Goal: Task Accomplishment & Management: Manage account settings

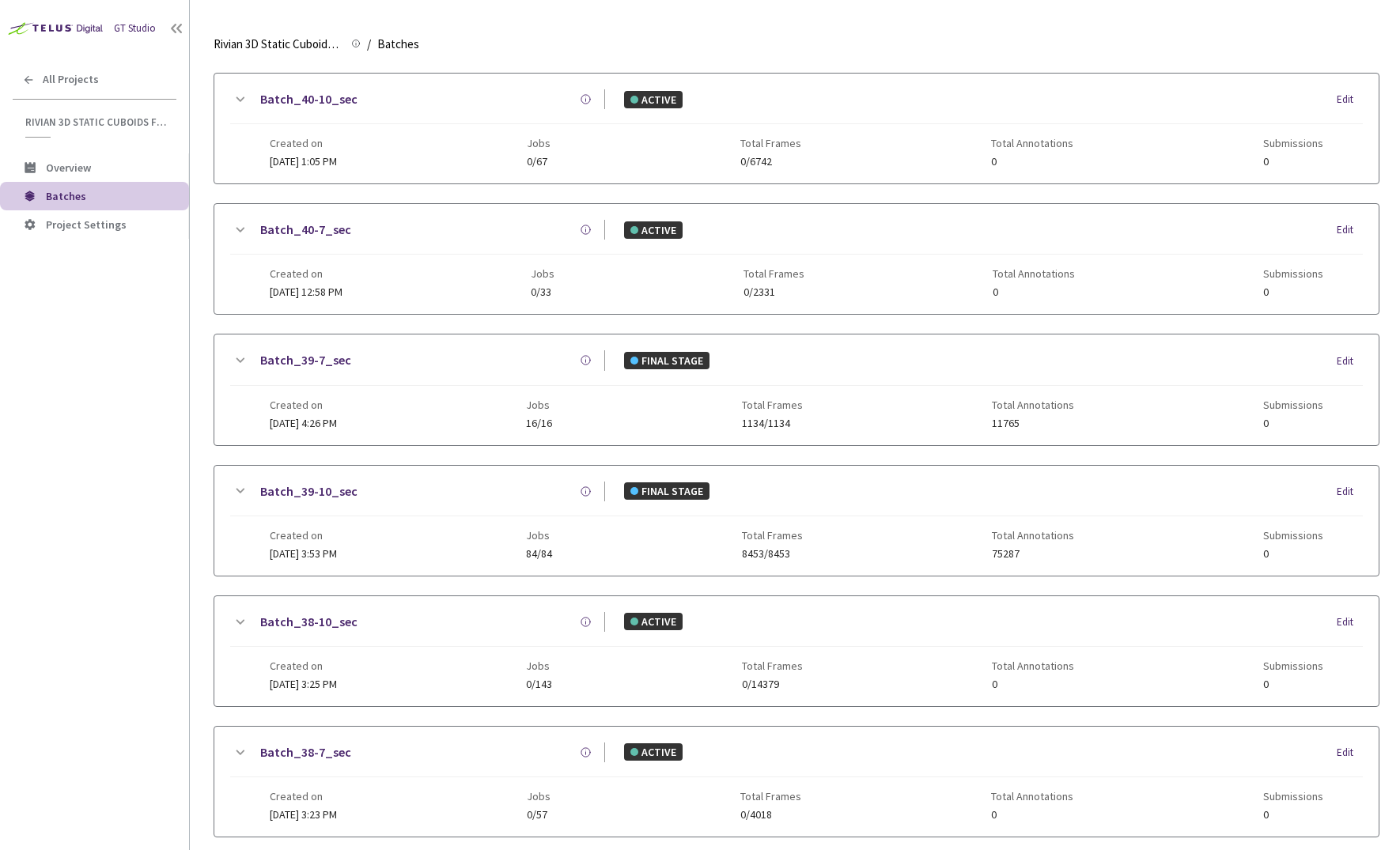
scroll to position [894, 0]
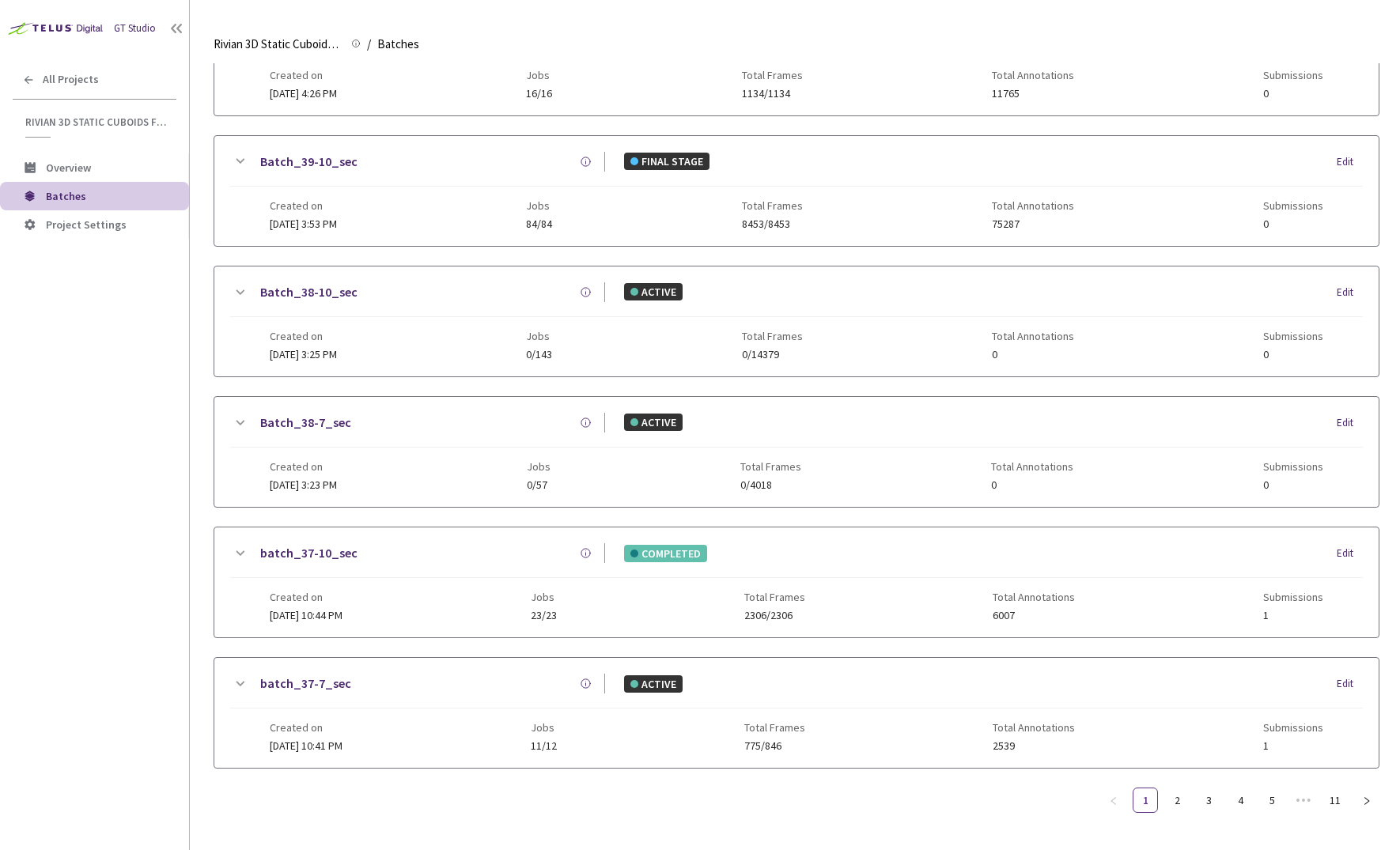
click at [240, 550] on icon at bounding box center [241, 552] width 9 height 4
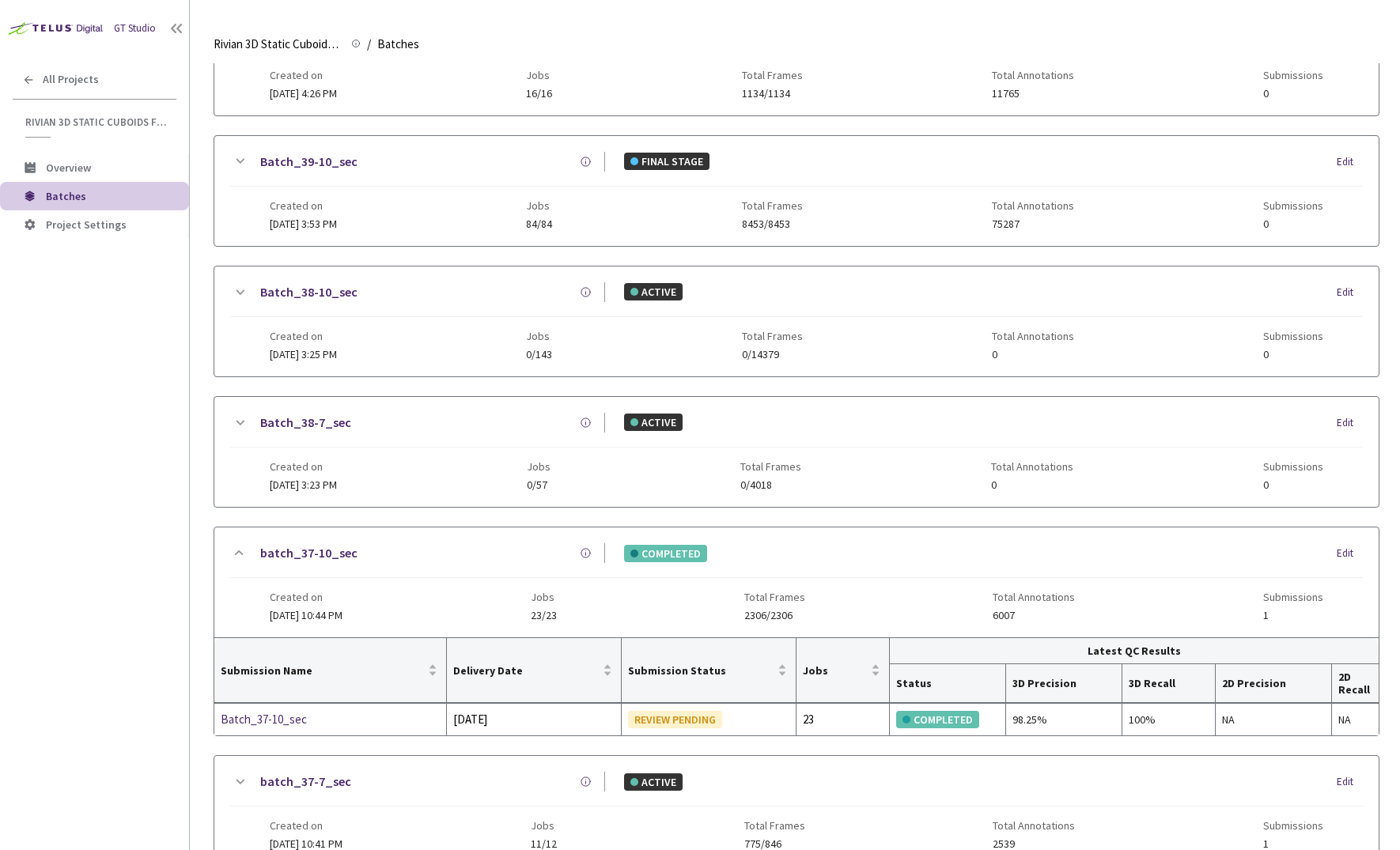
click at [321, 543] on link "batch_37-10_sec" at bounding box center [309, 553] width 98 height 20
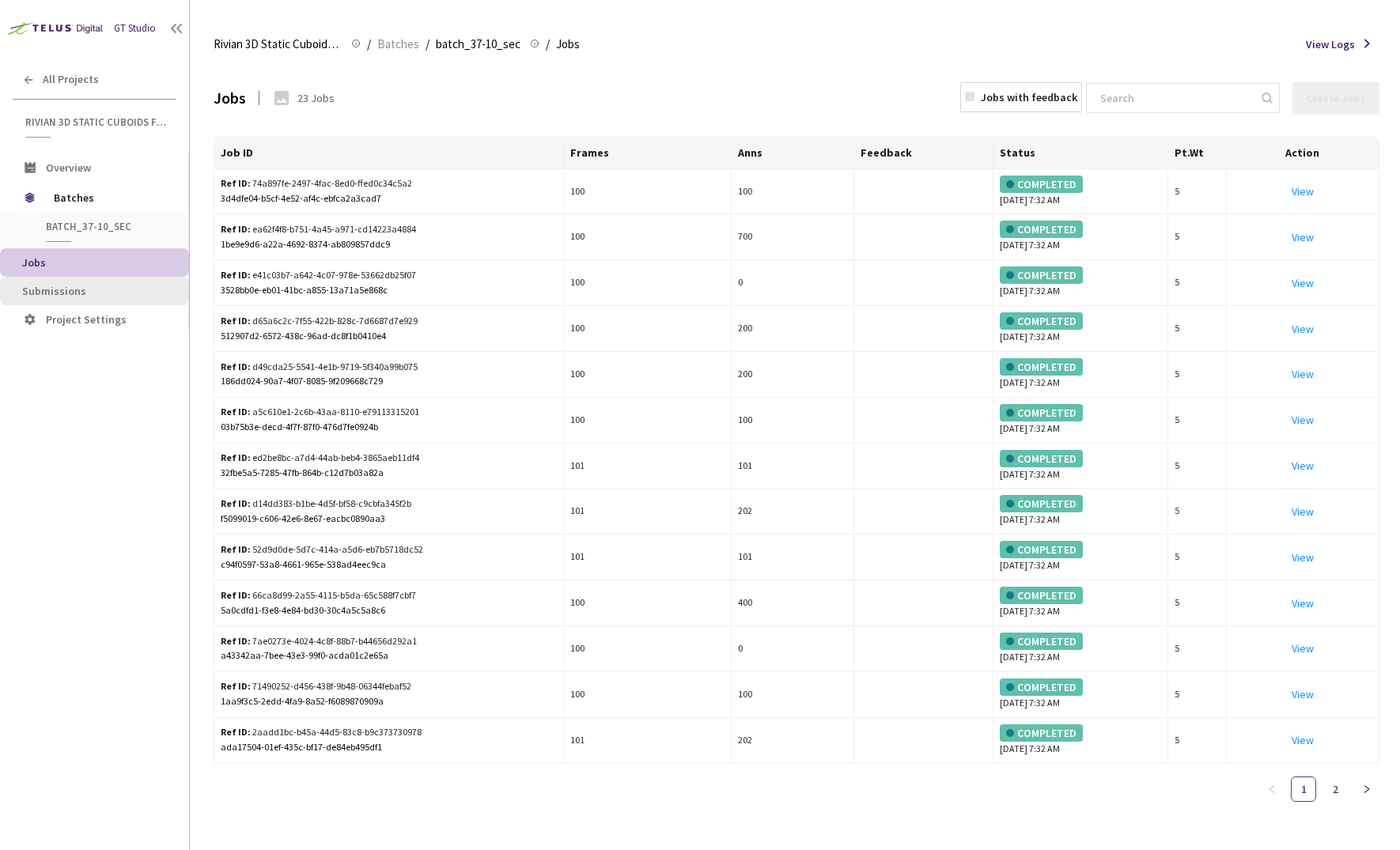
click at [96, 292] on span "Submissions" at bounding box center [99, 291] width 154 height 13
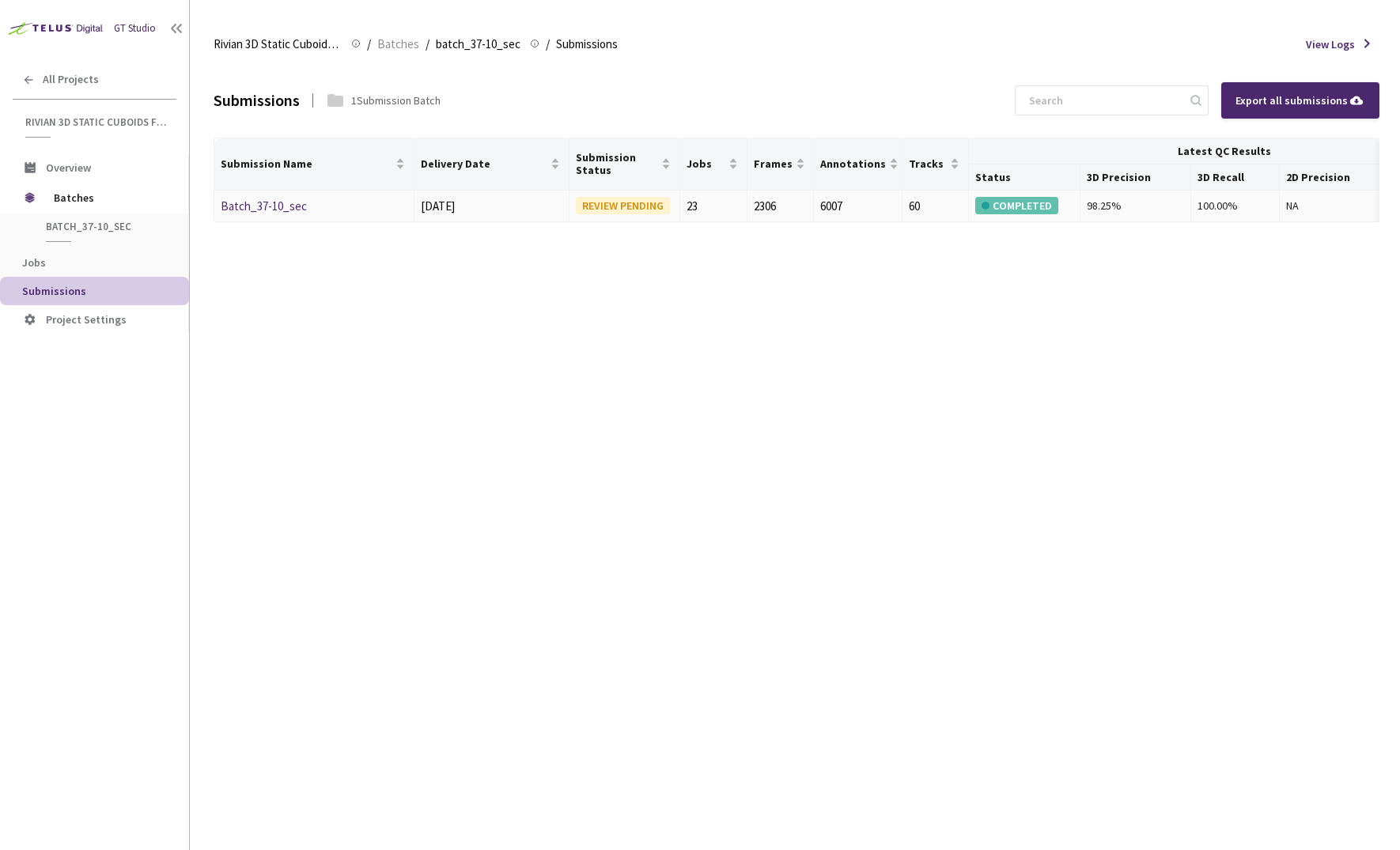
click at [283, 205] on link "Batch_37-10_sec" at bounding box center [263, 206] width 86 height 15
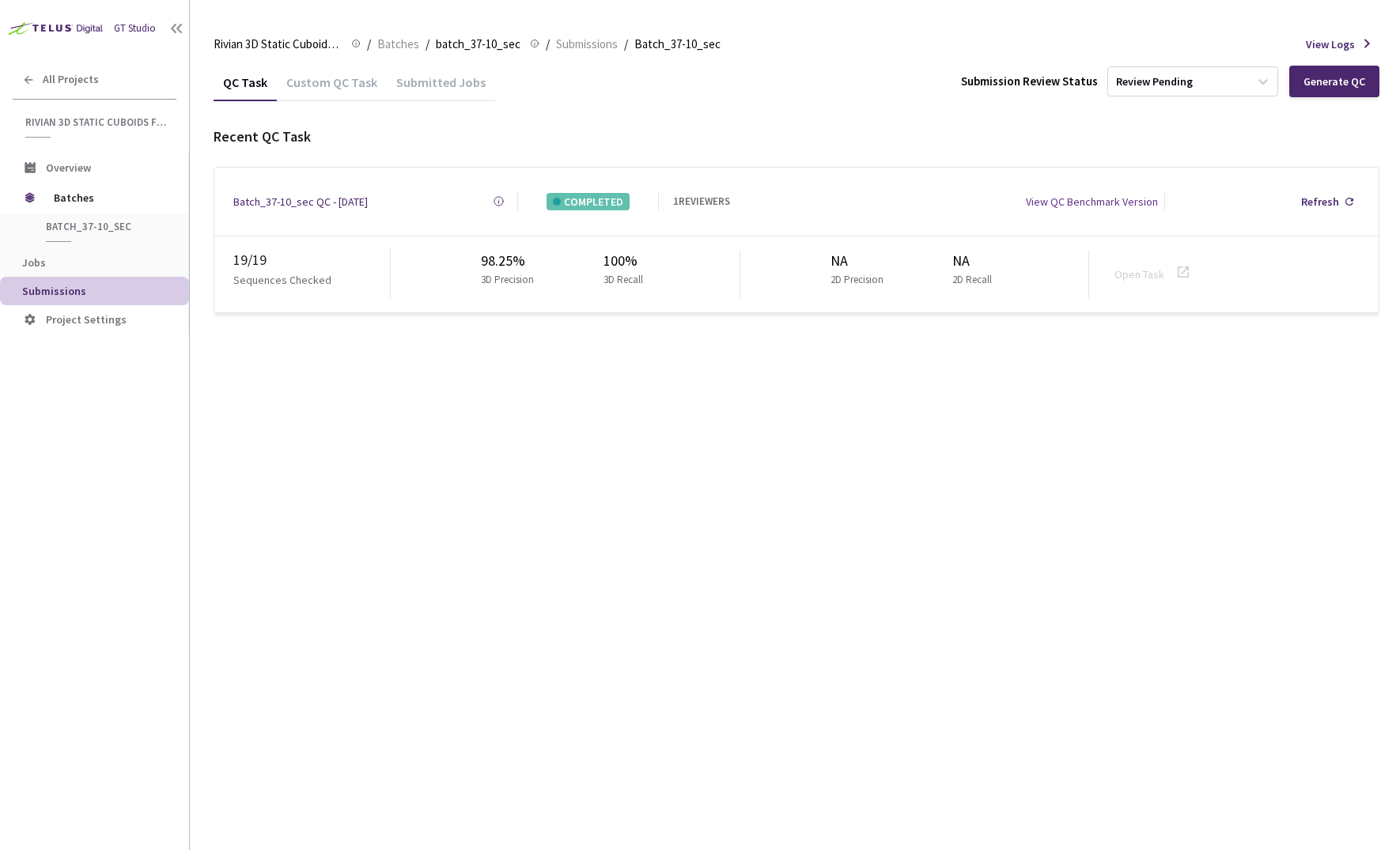
click at [586, 568] on div "QC Task Custom QC Task Submitted Jobs Submission Review Status Review Pending G…" at bounding box center [796, 457] width 1166 height 787
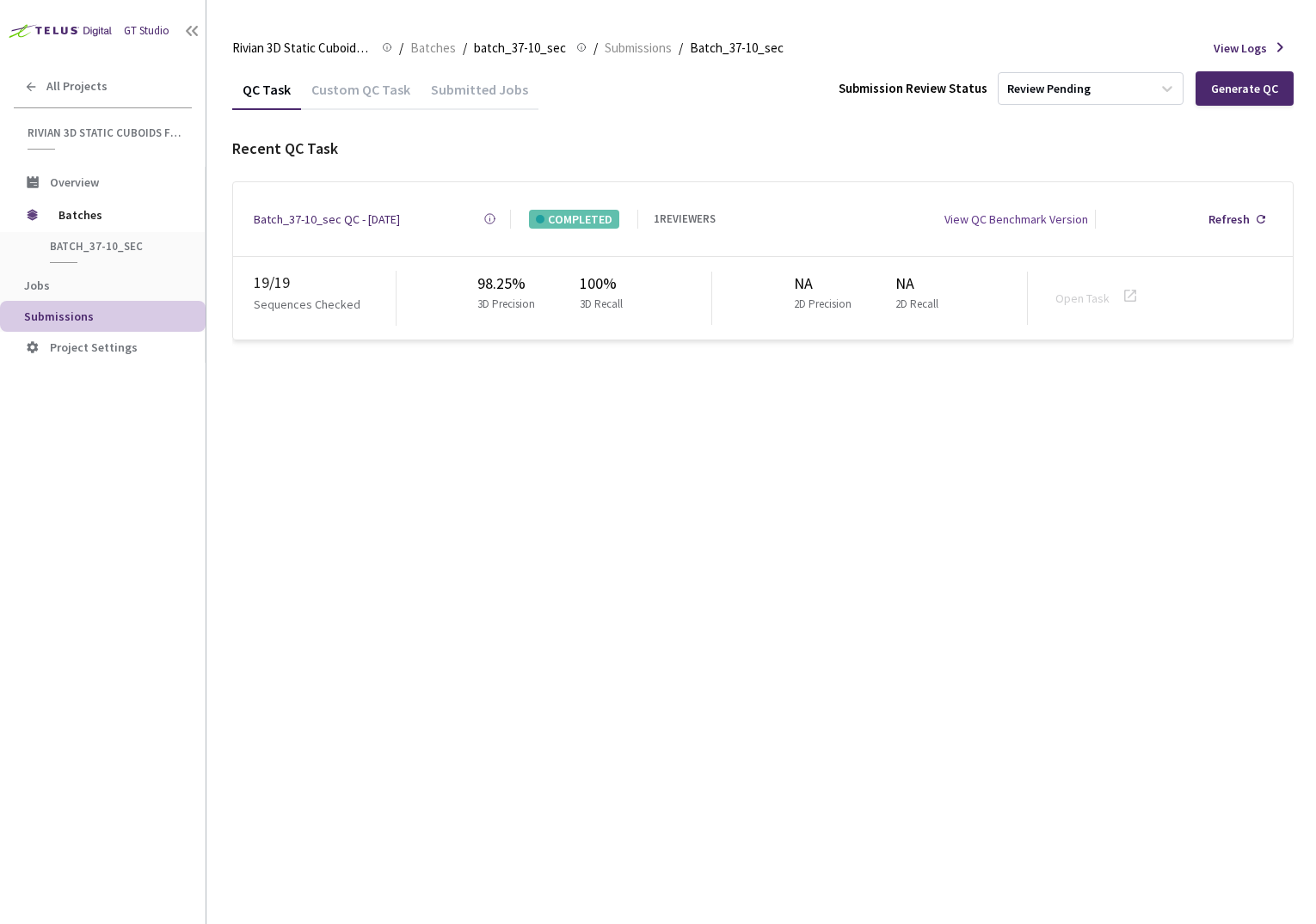
click at [373, 693] on div "QC Task Custom QC Task Submitted Jobs Submission Review Status Review Pending G…" at bounding box center [763, 497] width 1062 height 856
click at [101, 210] on span "Batches" at bounding box center [118, 215] width 118 height 34
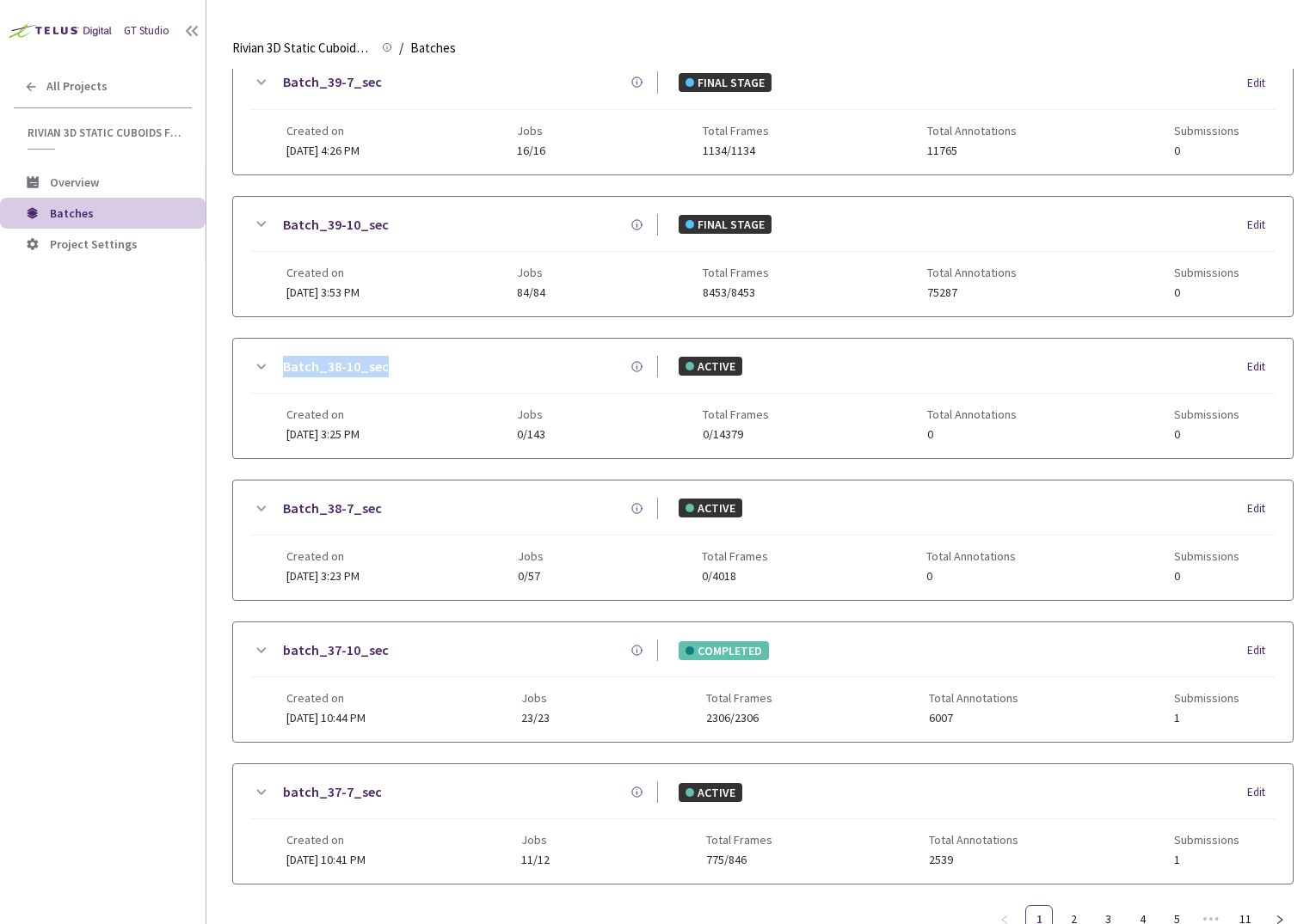
scroll to position [847, 0]
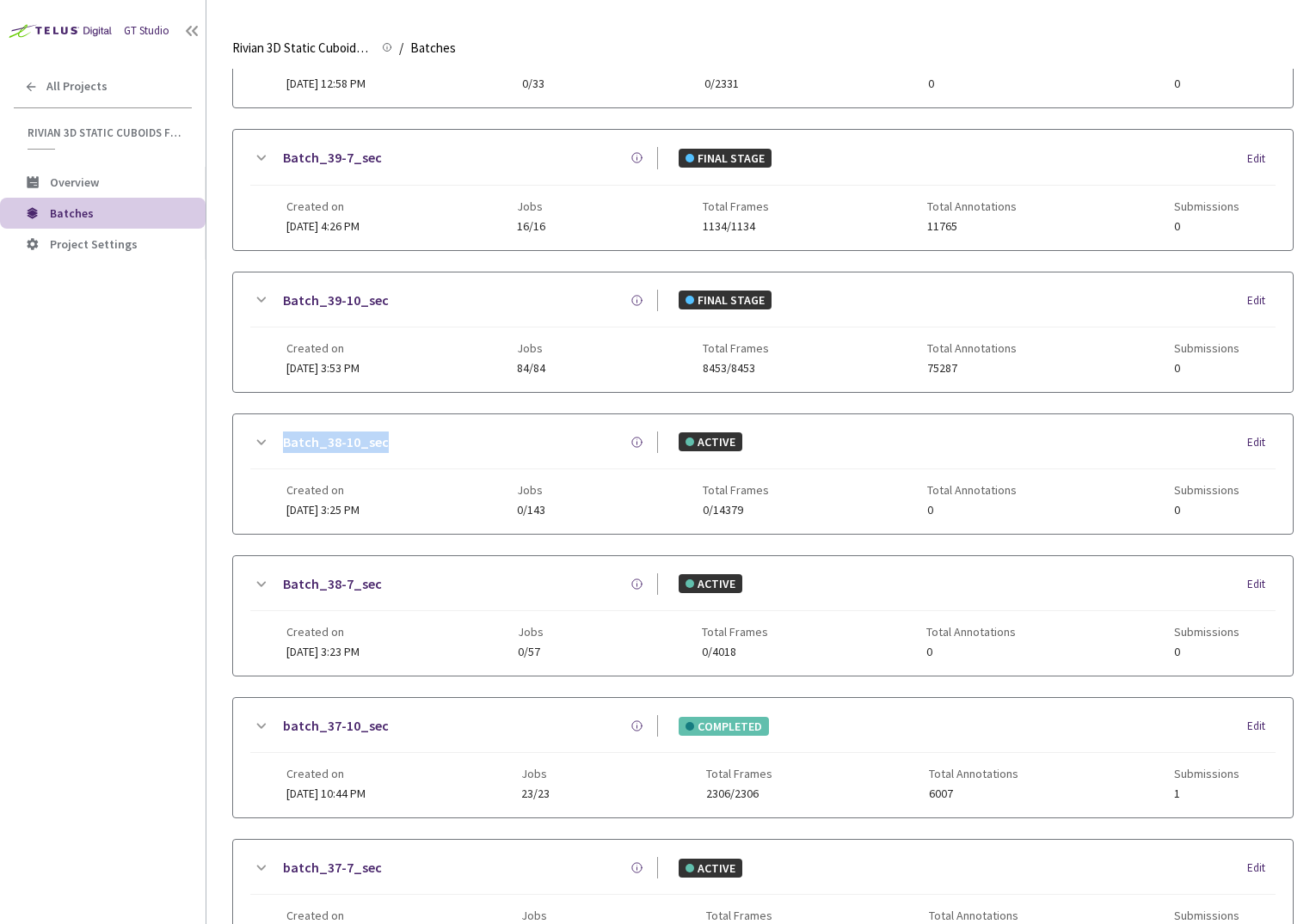
click at [311, 154] on link "Batch_39-7_sec" at bounding box center [333, 157] width 99 height 22
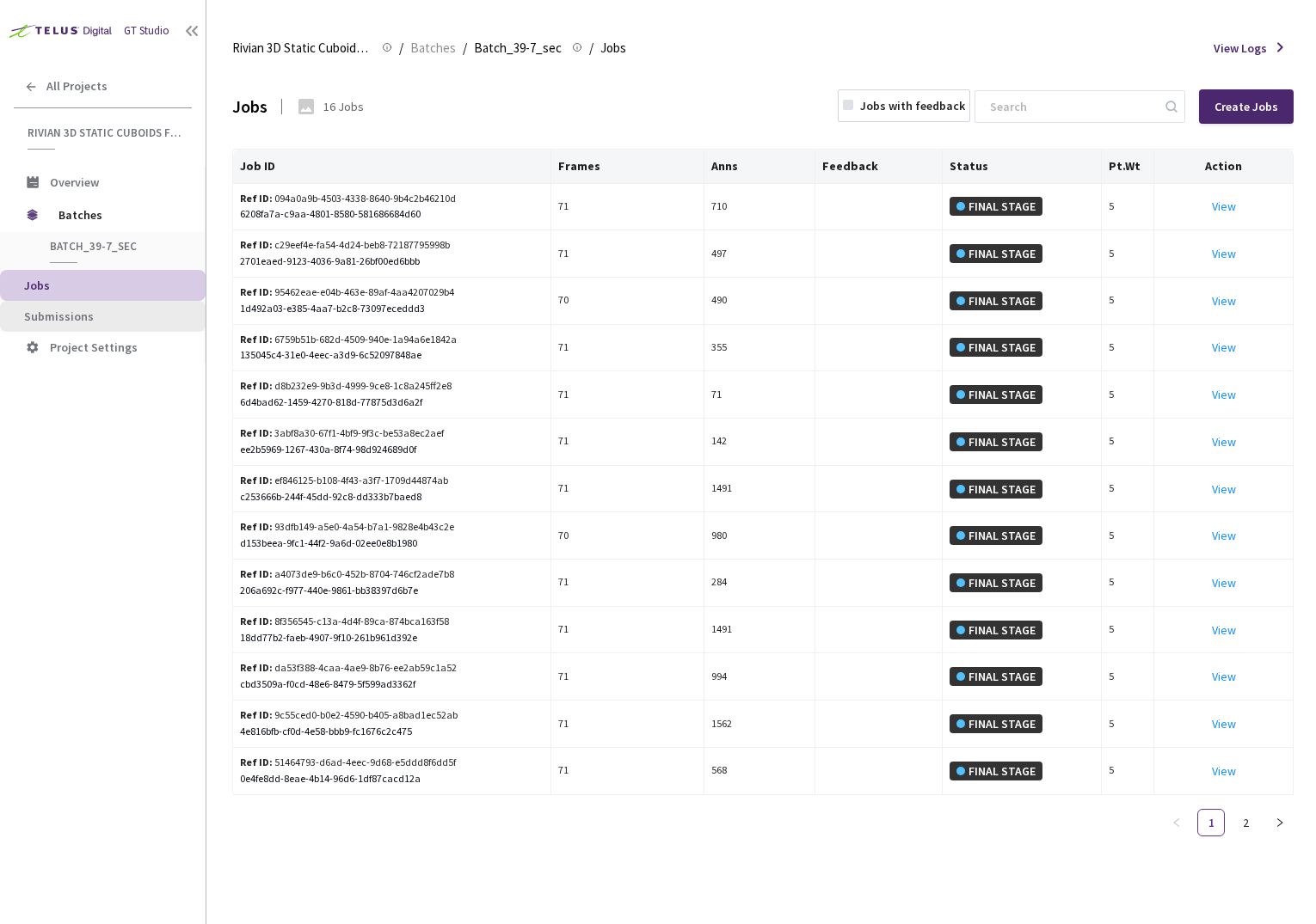
click at [125, 320] on span "Submissions" at bounding box center [107, 317] width 168 height 14
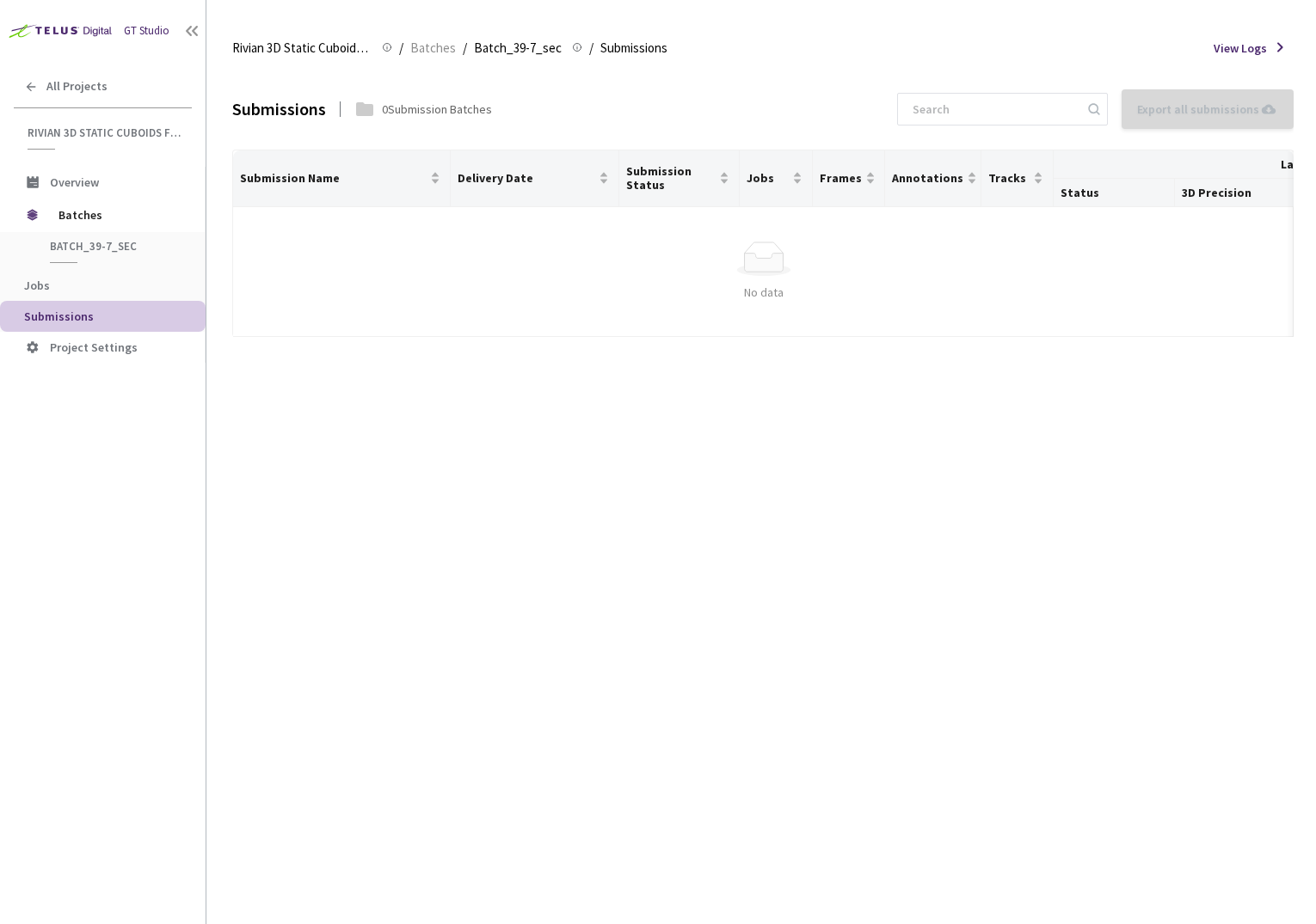
click at [376, 569] on div "Submissions 0 Submission Batches Export all submissions No Submissions to Expor…" at bounding box center [763, 497] width 1062 height 856
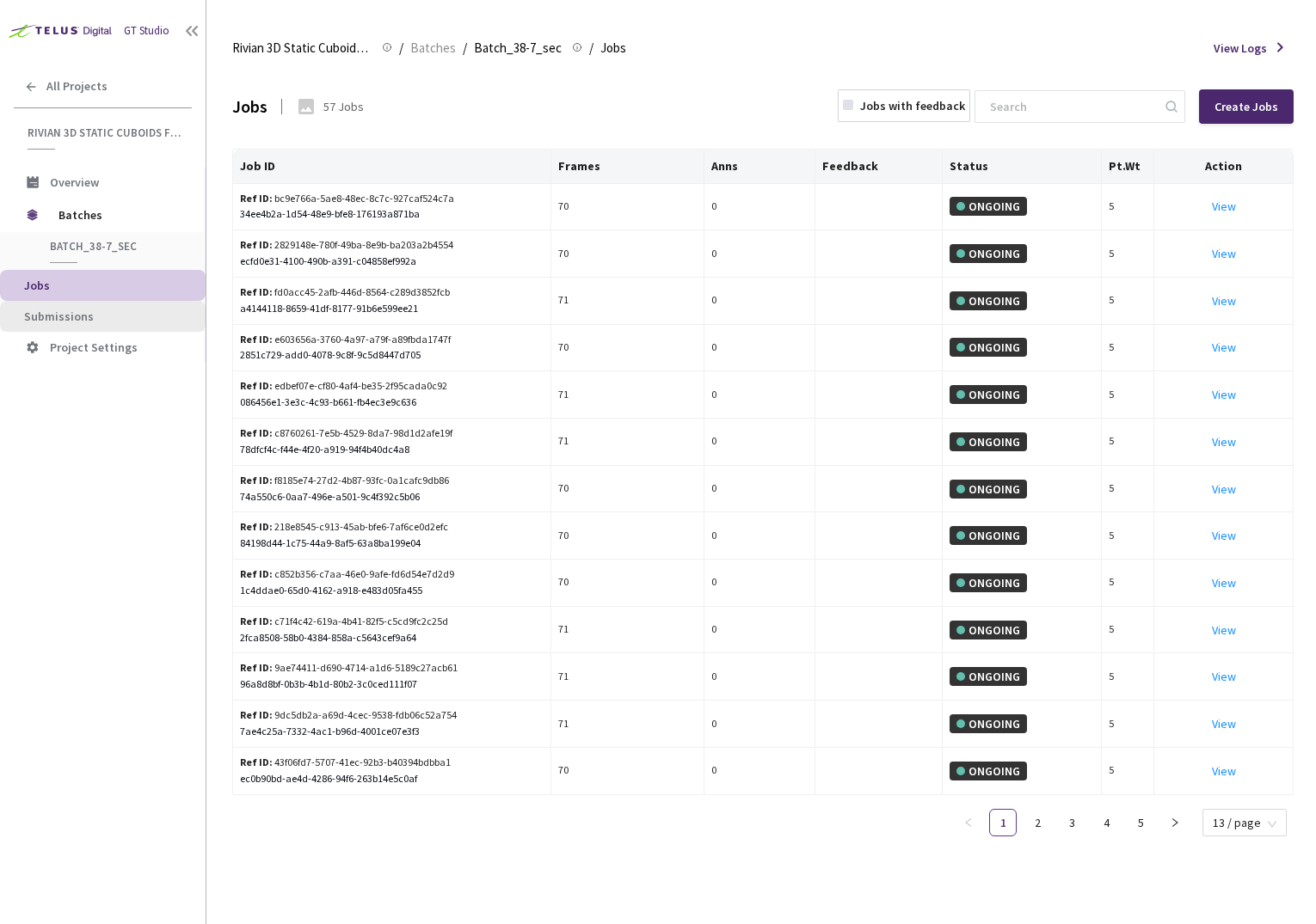
click at [123, 328] on li "Submissions" at bounding box center [102, 317] width 206 height 31
click at [92, 311] on span "Submissions" at bounding box center [107, 317] width 168 height 14
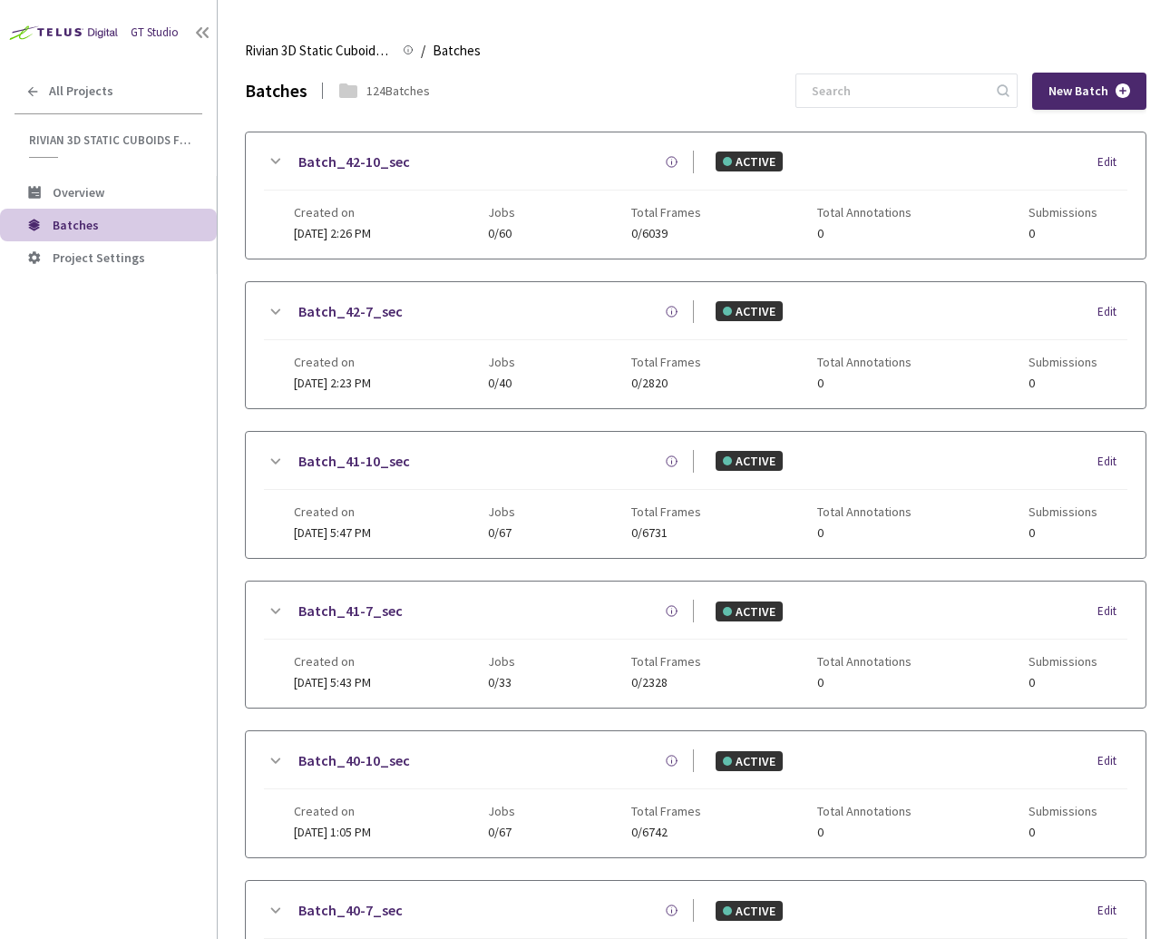
scroll to position [1062, 0]
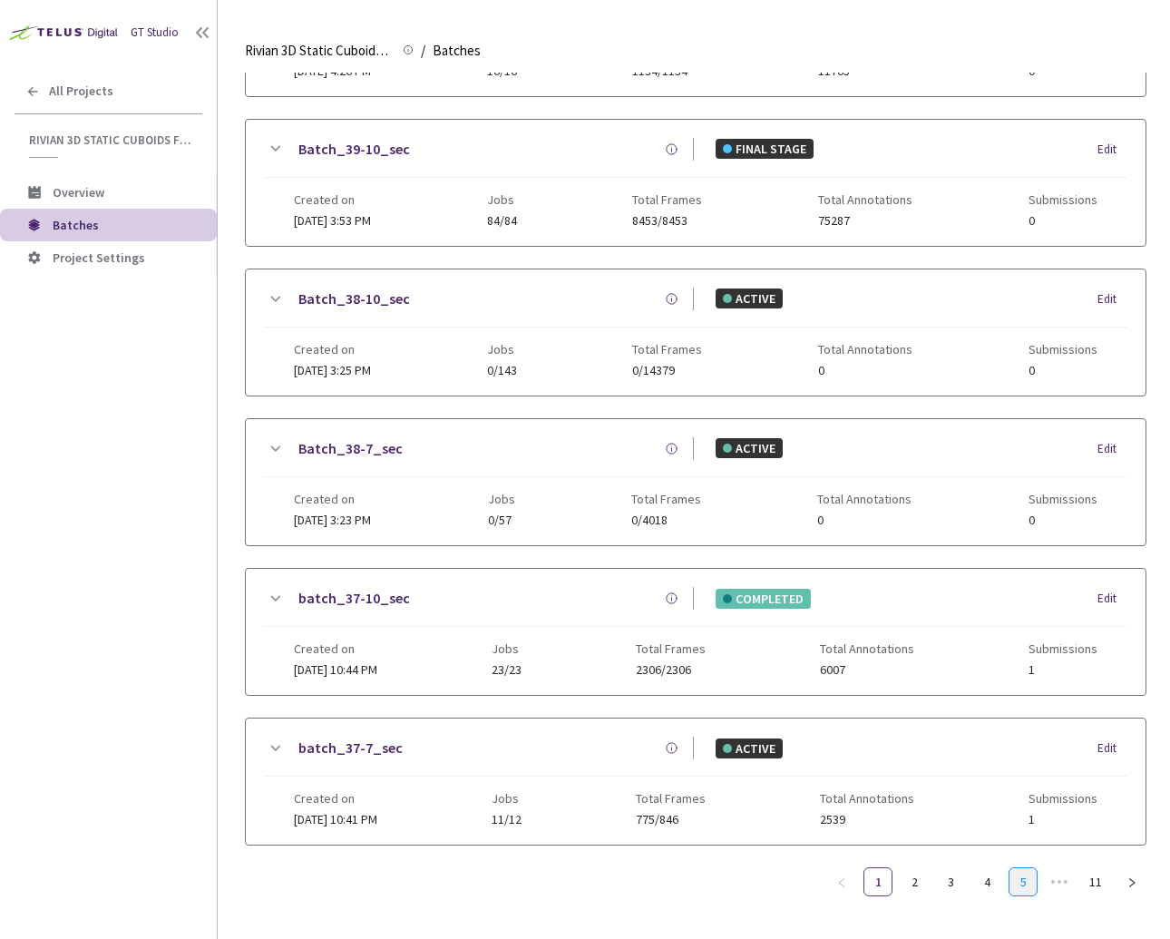
click at [1028, 868] on link "5" at bounding box center [1023, 881] width 27 height 27
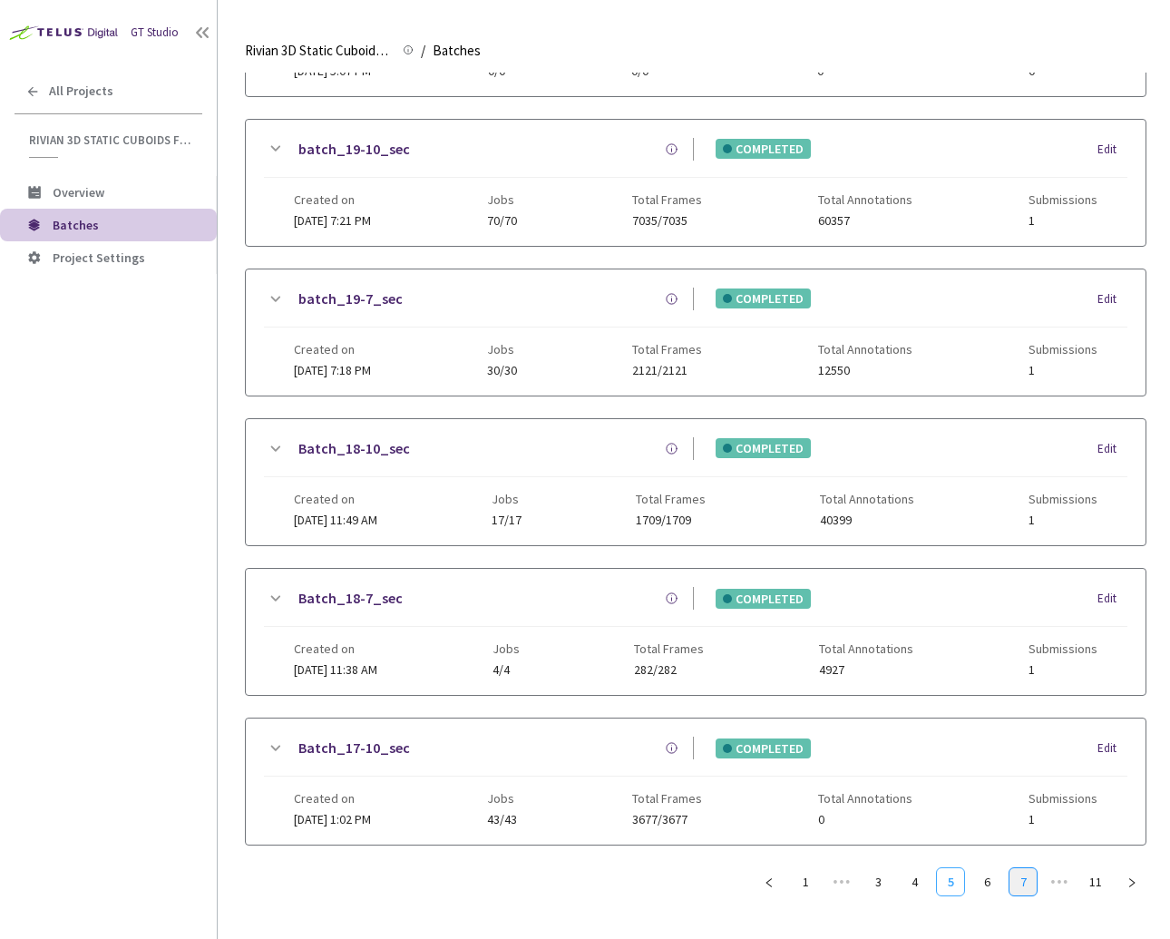
scroll to position [1045, 0]
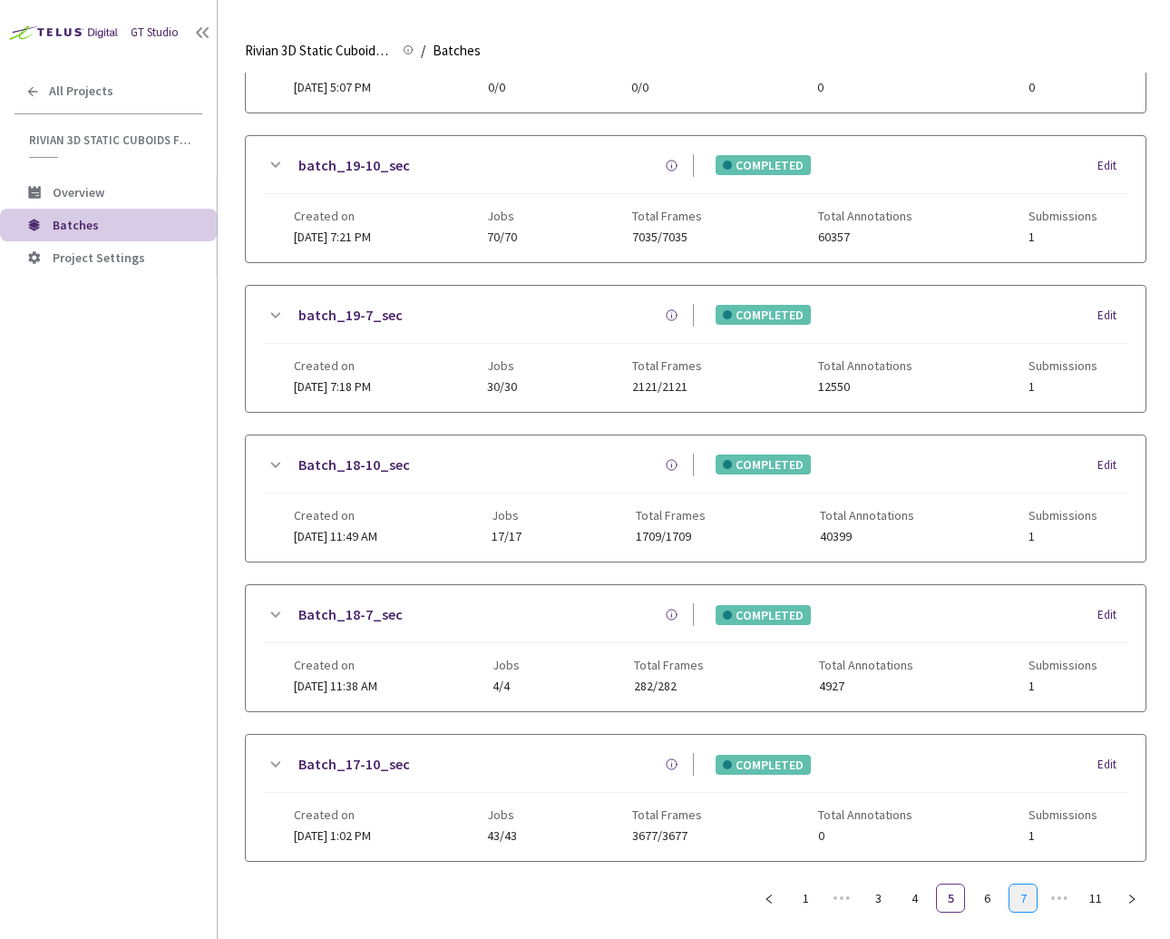
click at [1029, 885] on link "7" at bounding box center [1023, 898] width 27 height 27
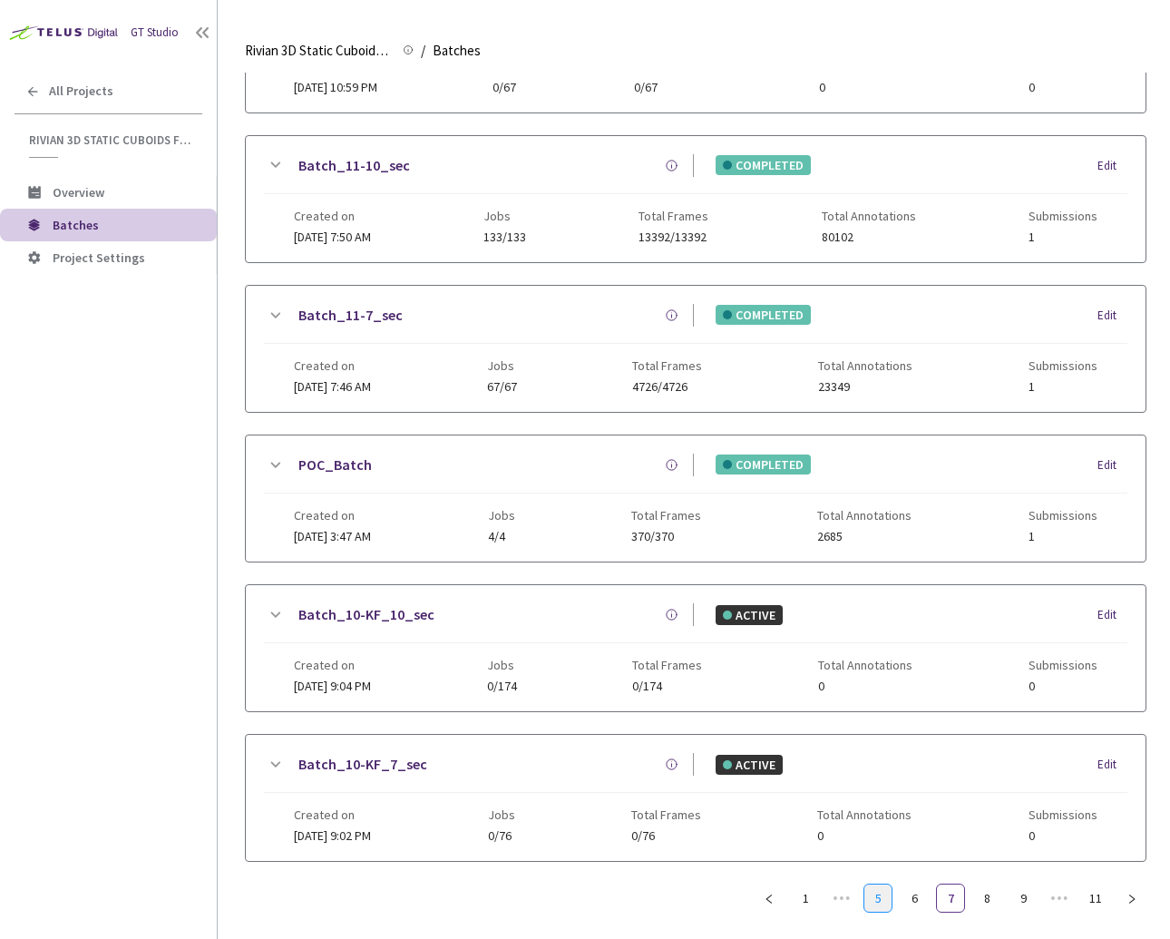
click at [866, 885] on link "5" at bounding box center [878, 898] width 27 height 27
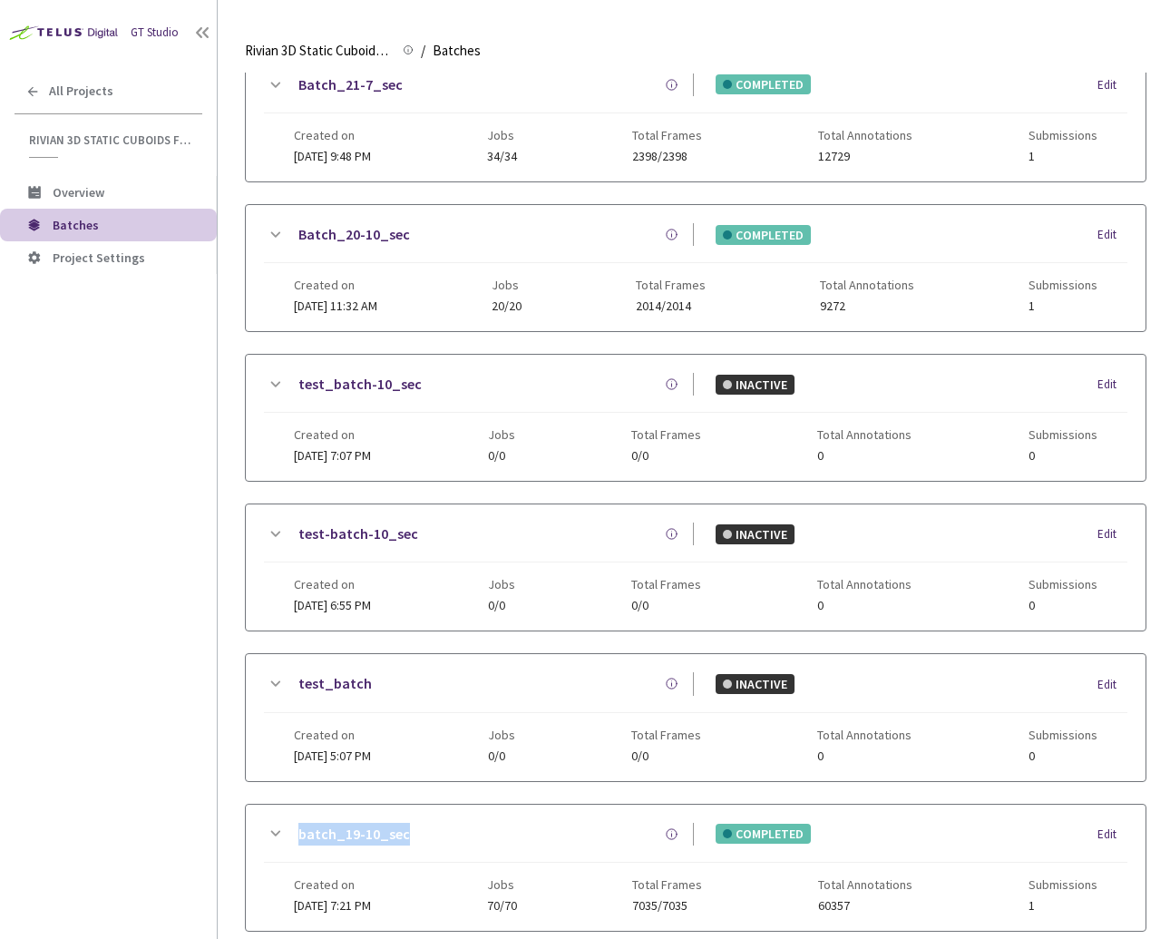
scroll to position [302, 0]
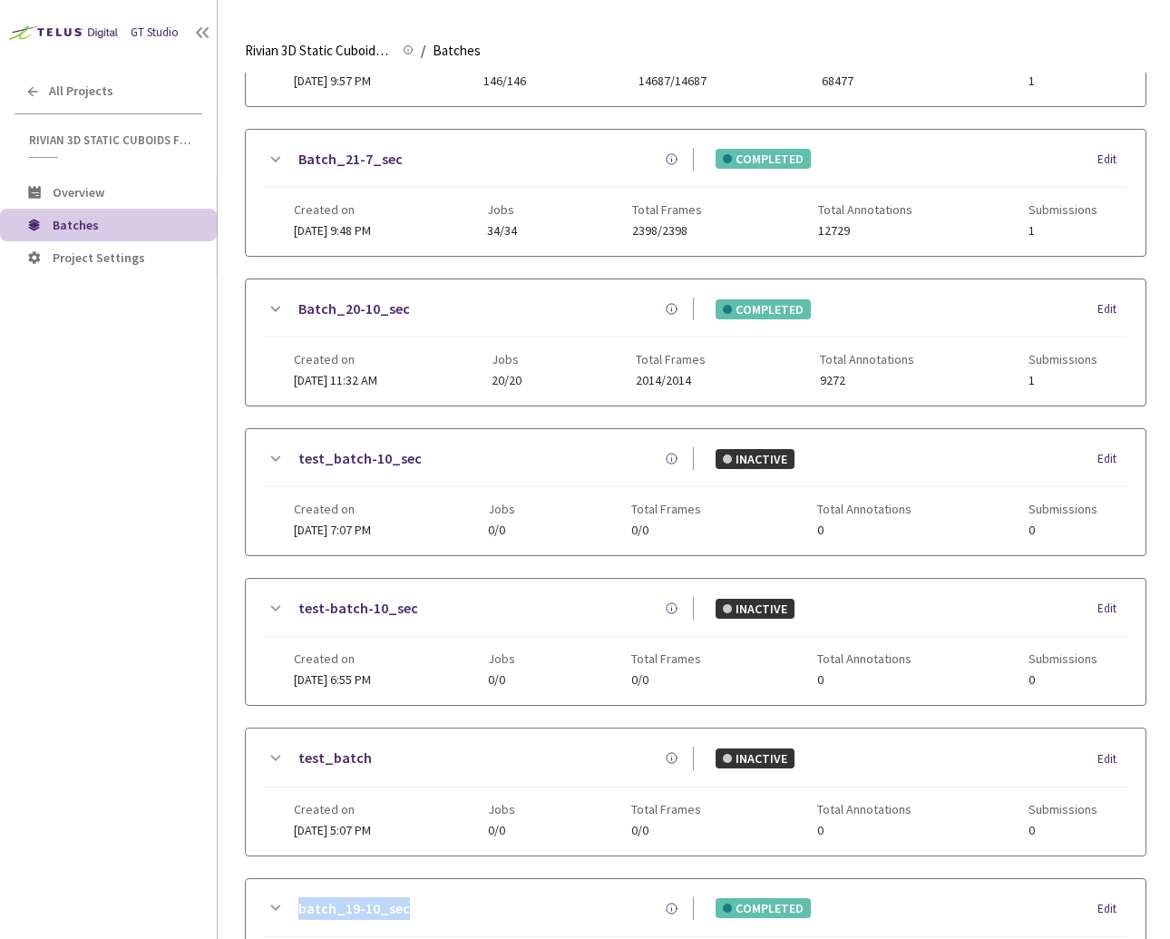
click at [357, 309] on link "Batch_20-10_sec" at bounding box center [355, 309] width 112 height 23
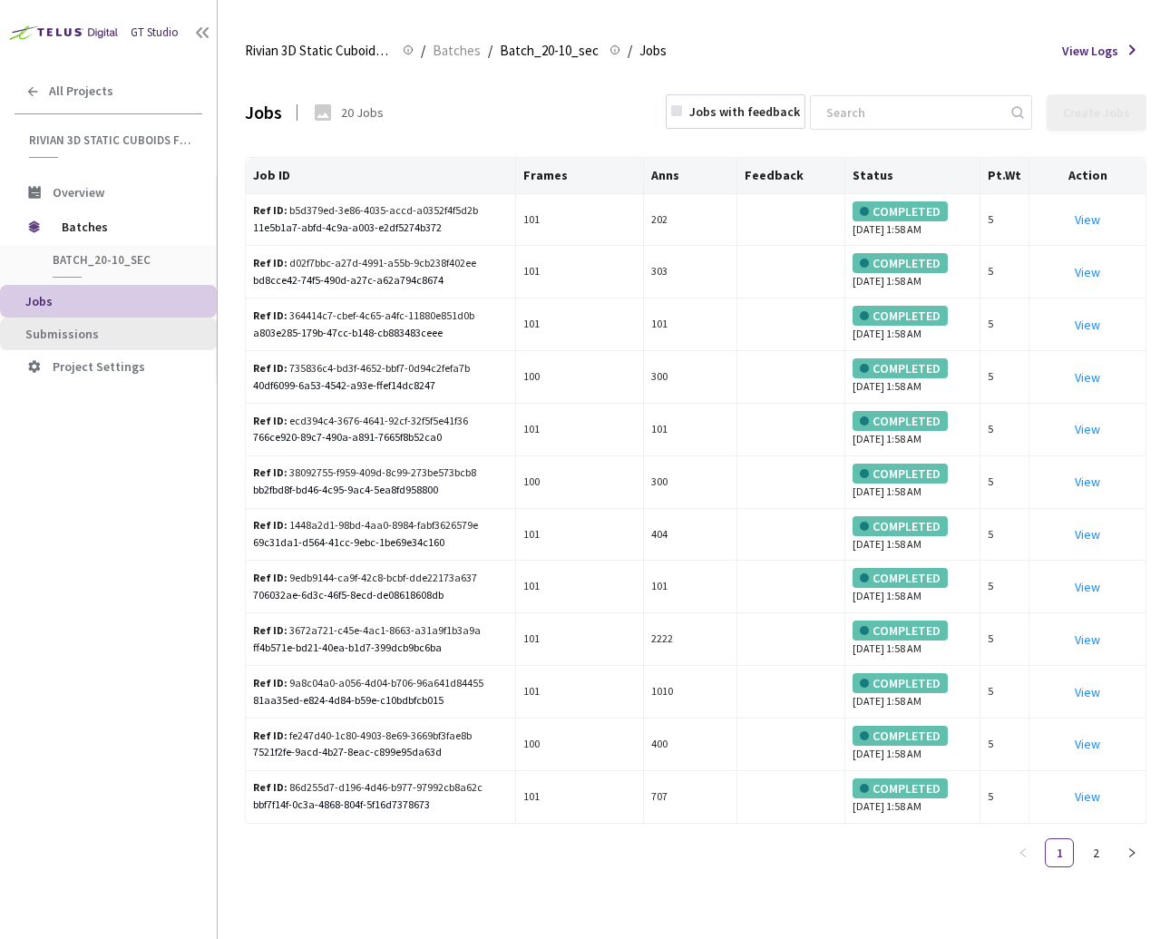
click at [68, 330] on span "Submissions" at bounding box center [61, 334] width 73 height 16
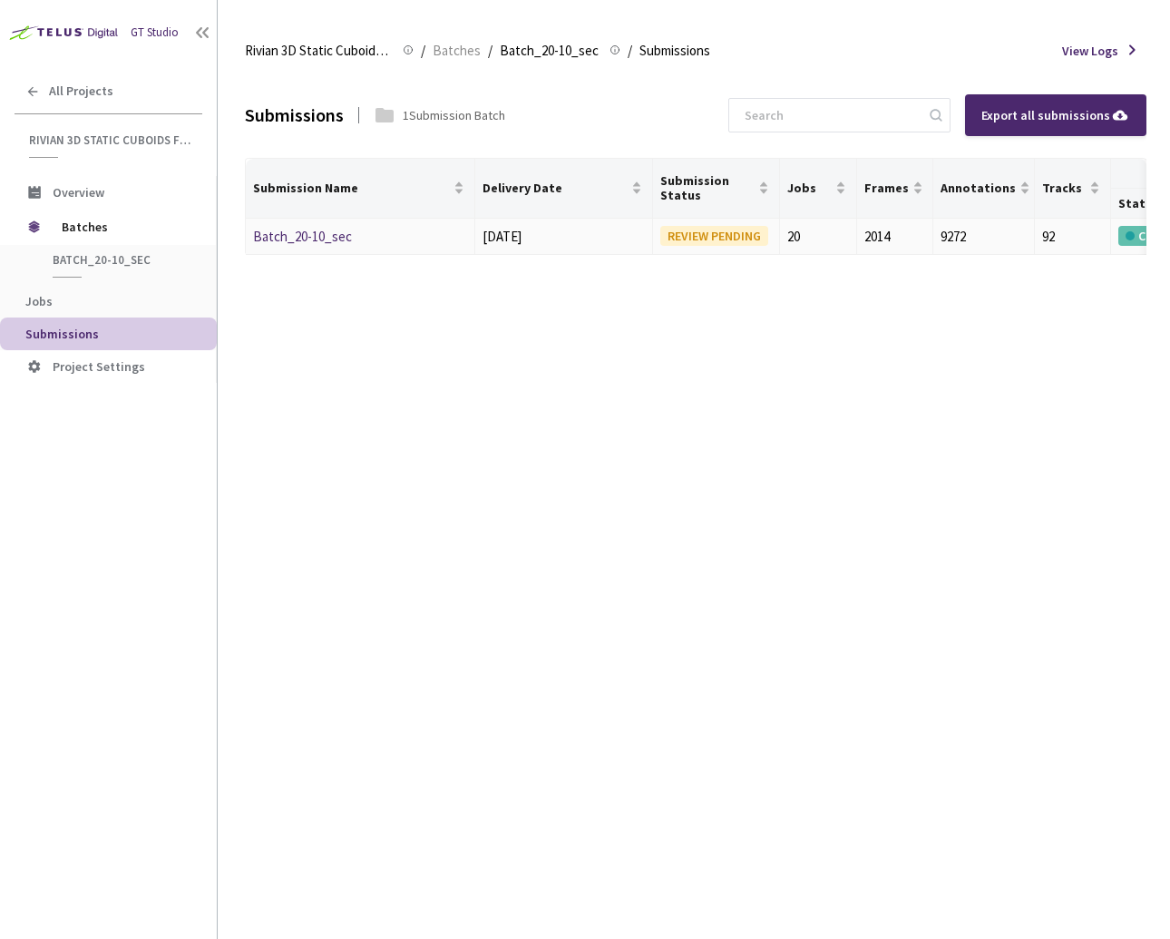
click at [318, 228] on link "Batch_20-10_sec" at bounding box center [302, 236] width 99 height 17
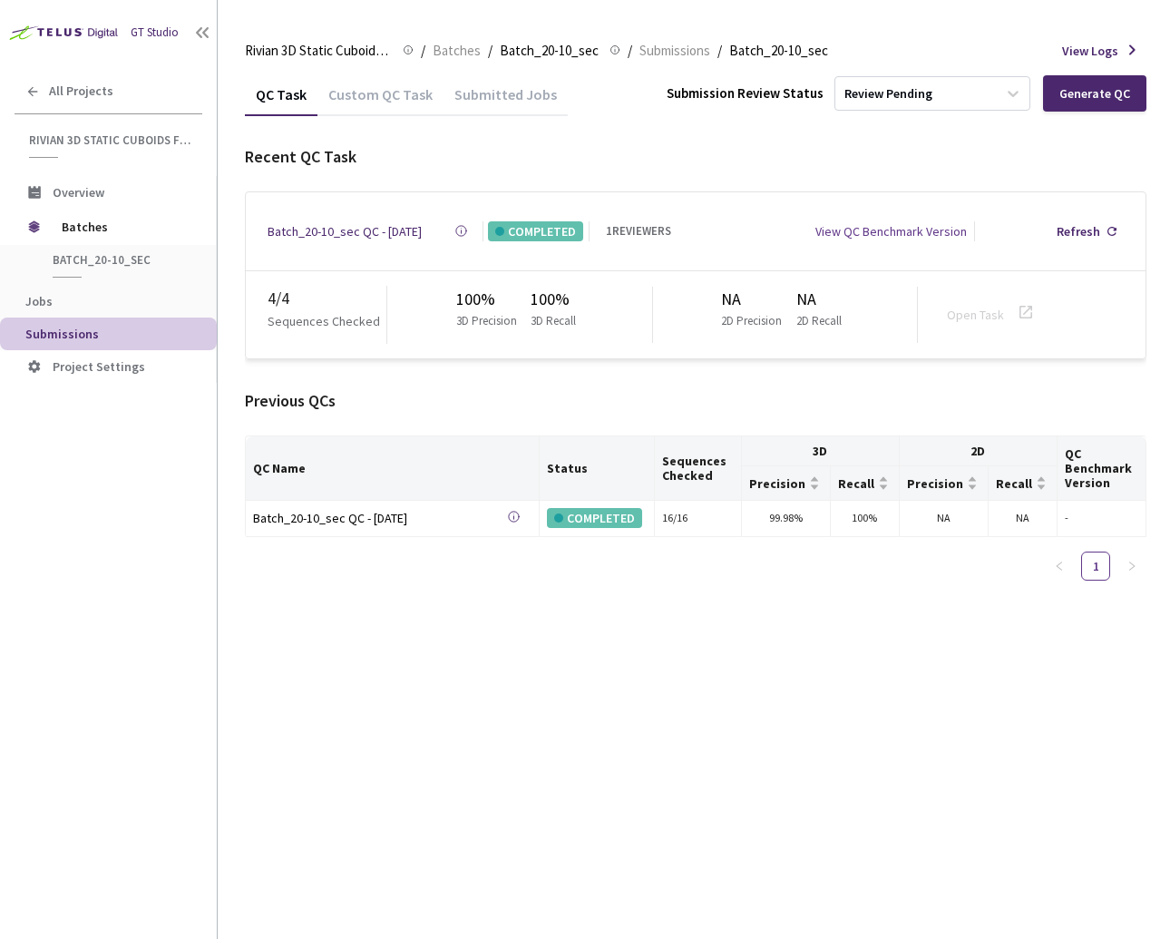
click at [612, 766] on div "QC Task Custom QC Task Submitted Jobs Submission Review Status Review Pending G…" at bounding box center [696, 506] width 902 height 866
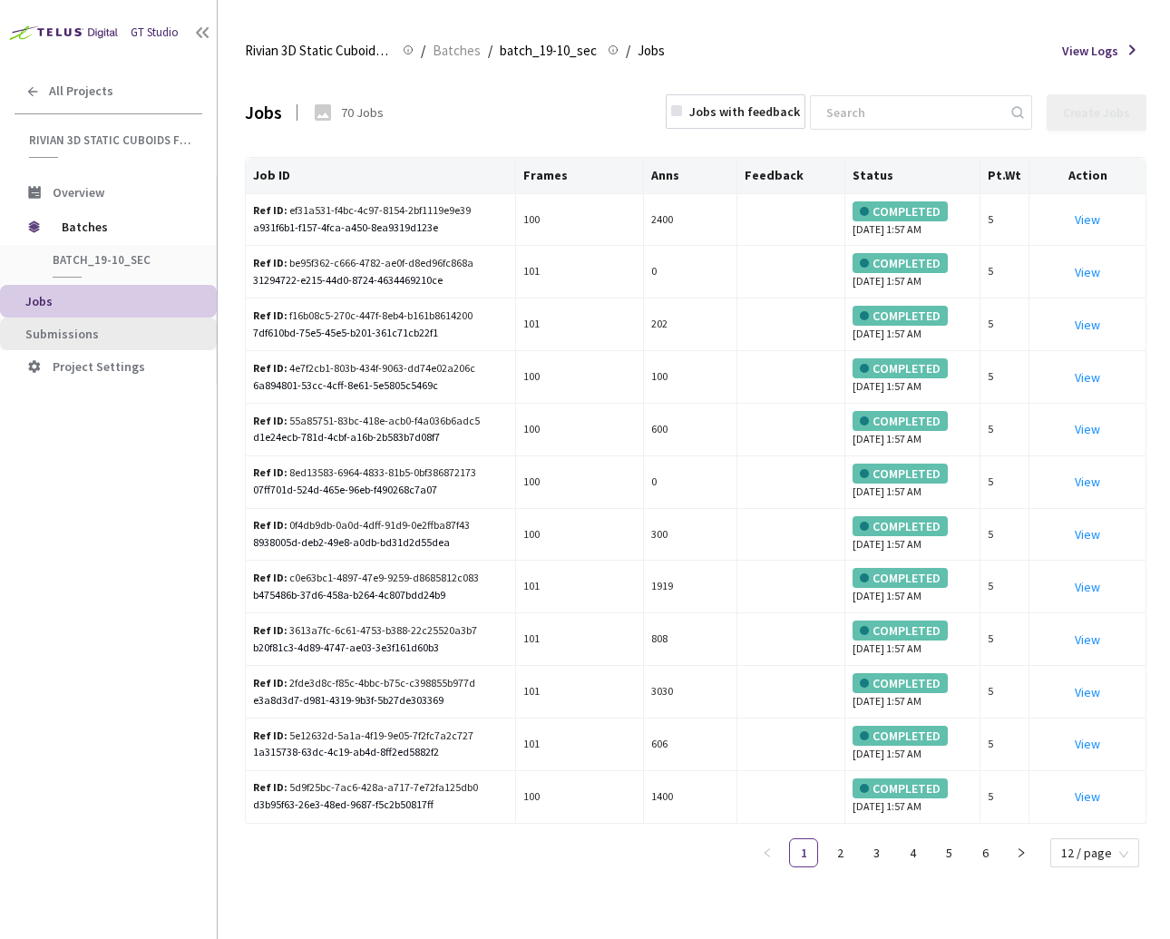
click at [132, 337] on span "Submissions" at bounding box center [113, 334] width 177 height 15
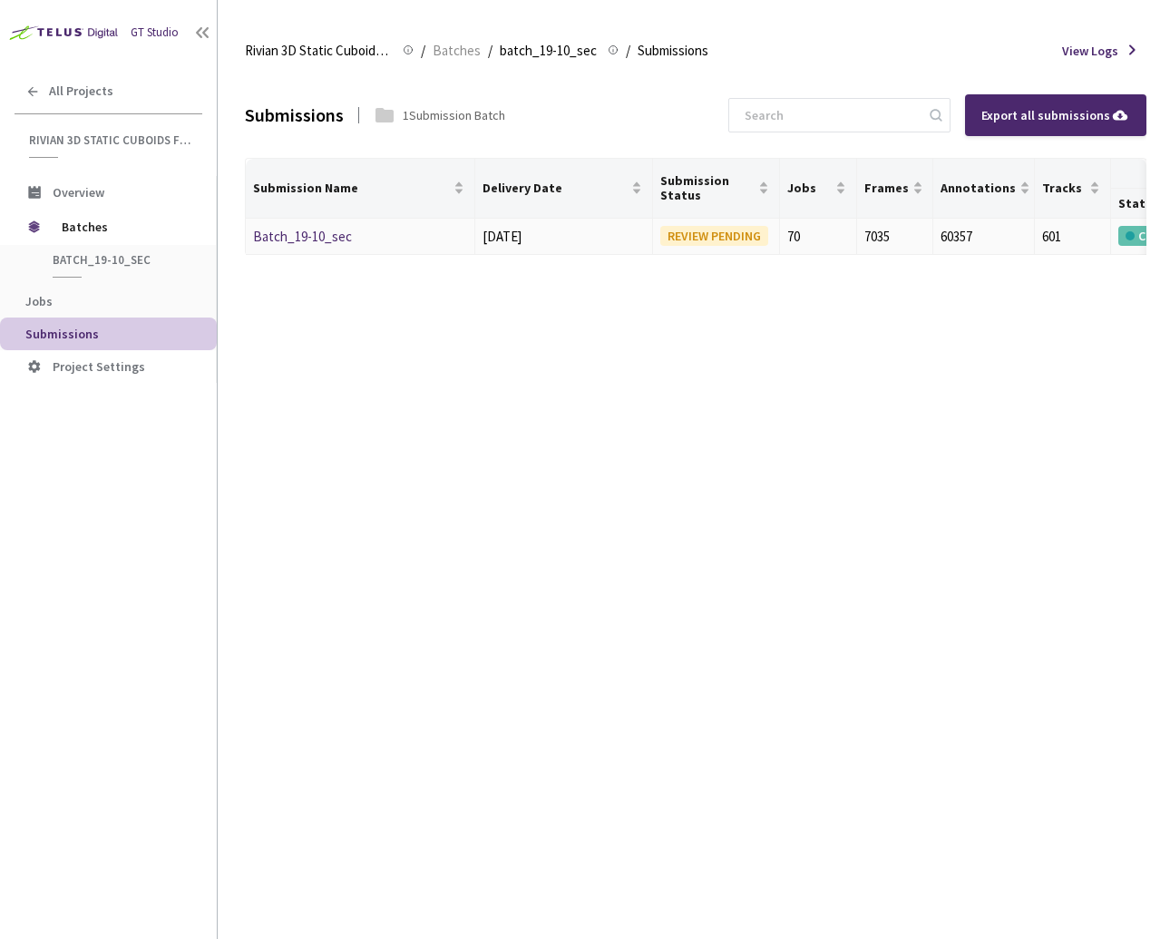
click at [332, 243] on div "Batch_19-10_sec" at bounding box center [349, 237] width 192 height 22
click at [329, 236] on link "Batch_19-10_sec" at bounding box center [302, 236] width 99 height 17
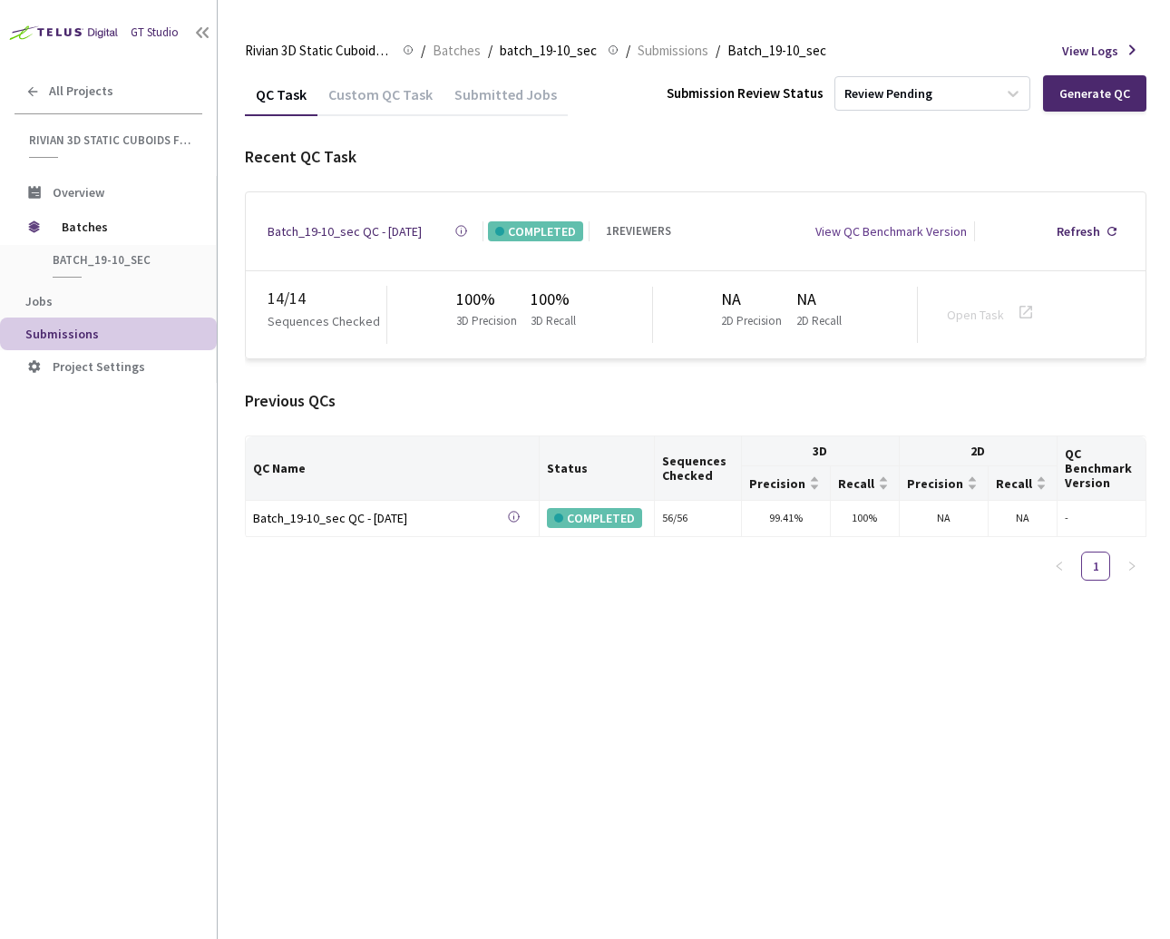
click at [848, 666] on div "QC Task Custom QC Task Submitted Jobs Submission Review Status Review Pending G…" at bounding box center [696, 506] width 902 height 866
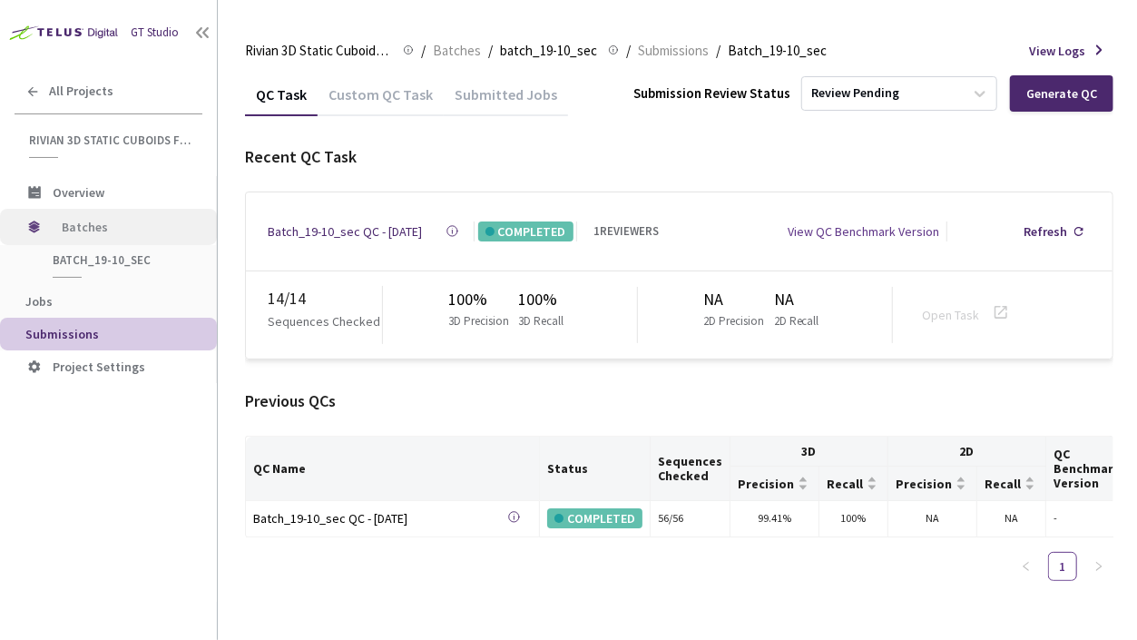
click at [105, 229] on span "Batches" at bounding box center [124, 227] width 124 height 36
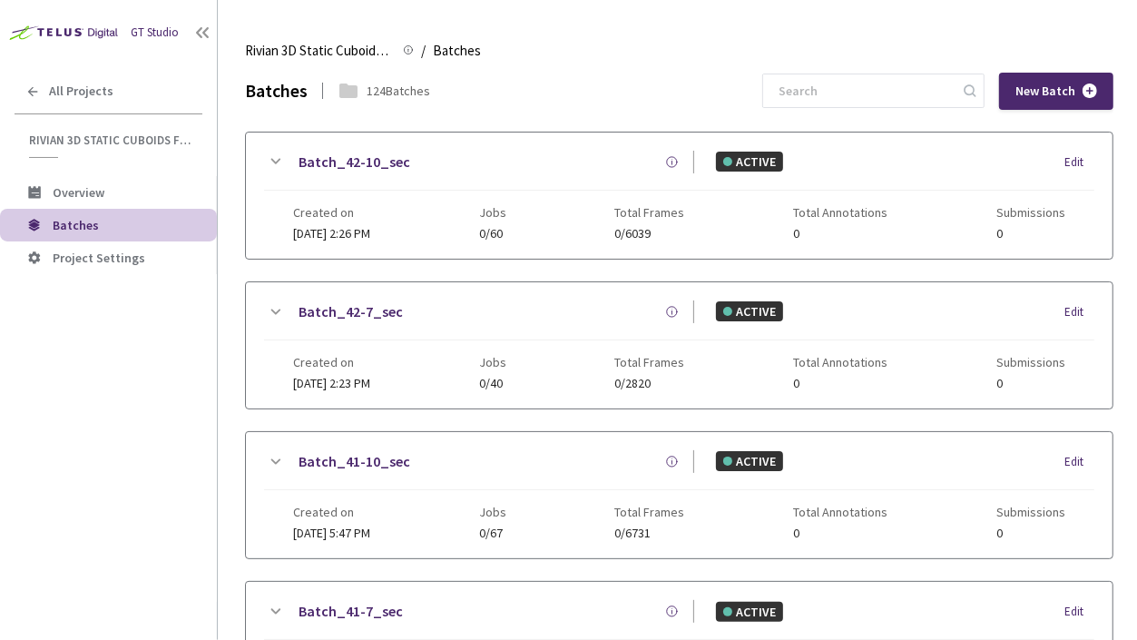
scroll to position [13, 0]
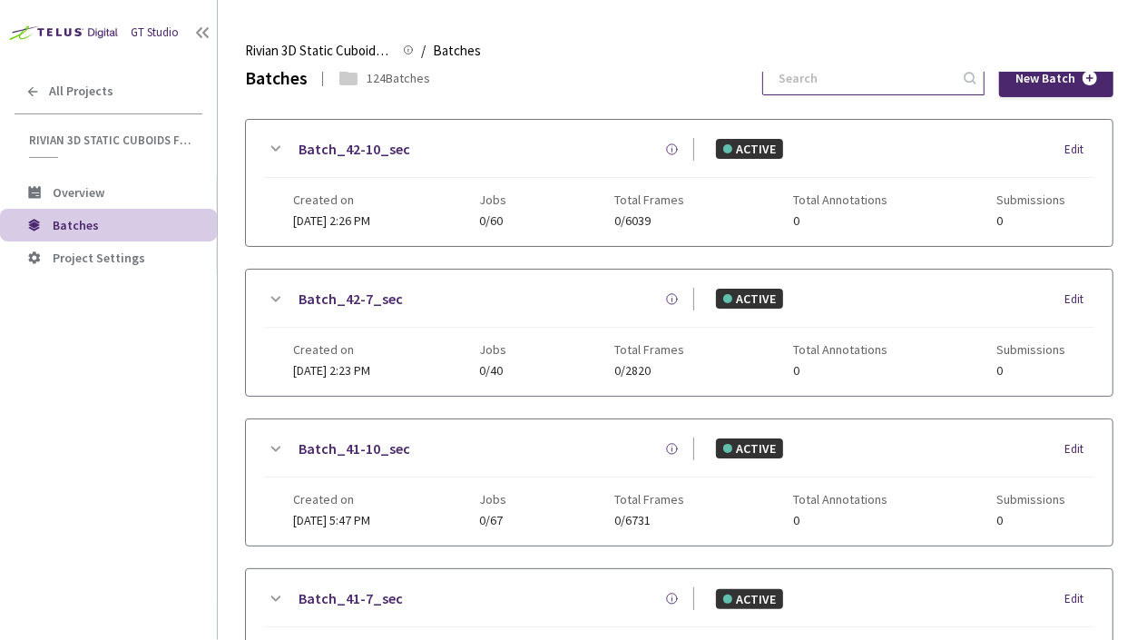
click at [866, 78] on input at bounding box center [864, 78] width 193 height 33
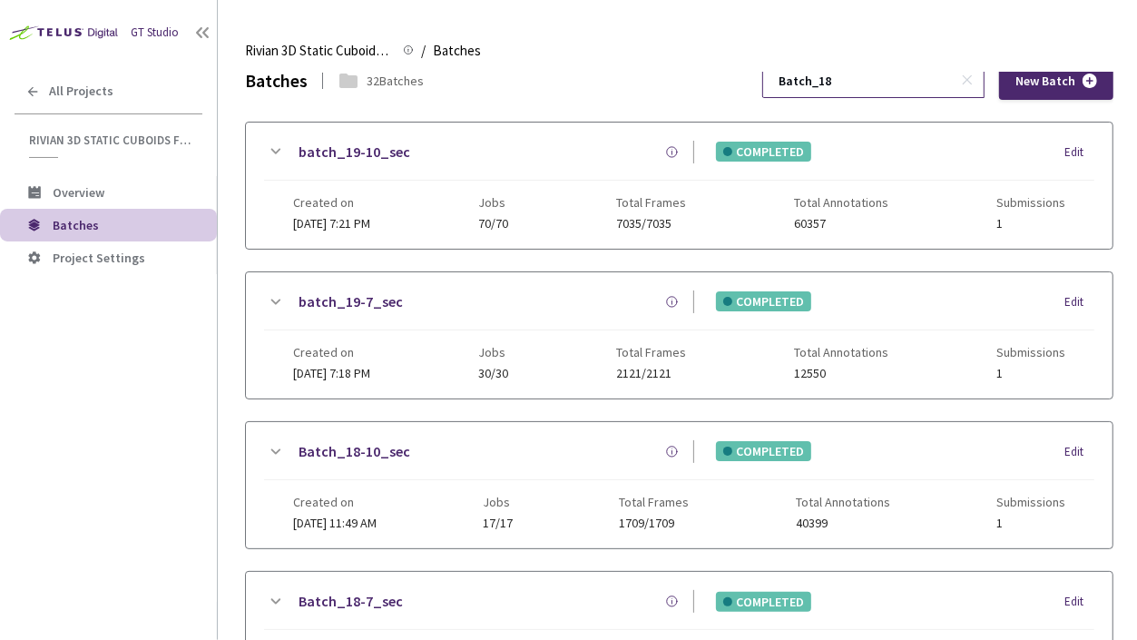
scroll to position [0, 0]
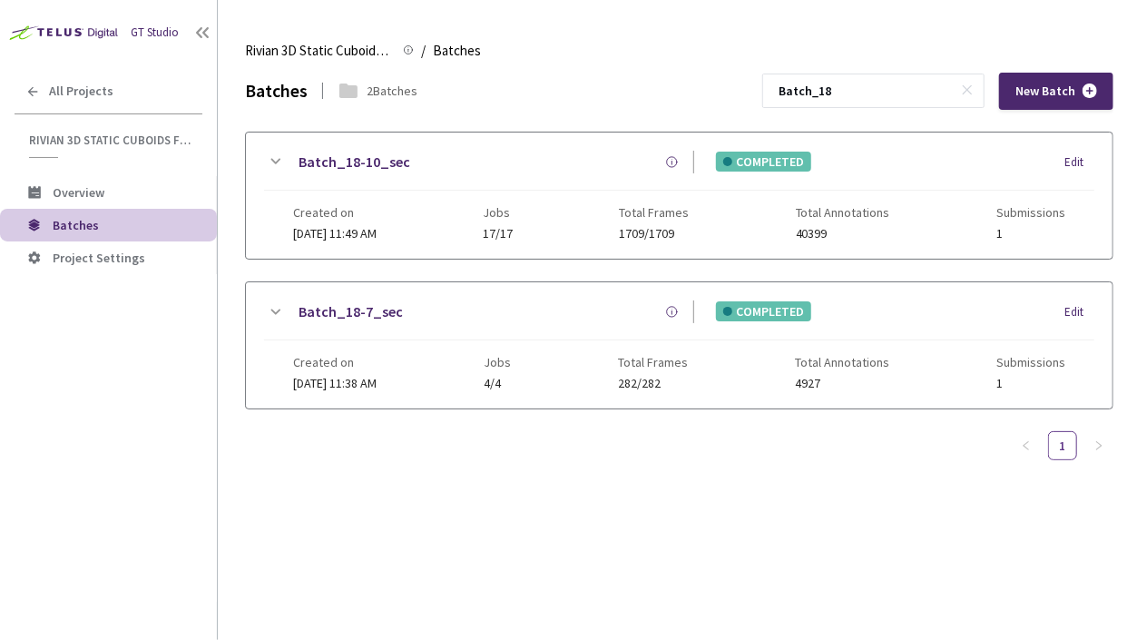
click at [386, 535] on div "Batches 2 Batches Batch_18 New Batch Batch_18-10_sec COMPLETED Edit Created on …" at bounding box center [679, 356] width 868 height 567
click at [889, 98] on input "Batch_18" at bounding box center [864, 90] width 193 height 33
type input "Batch_17"
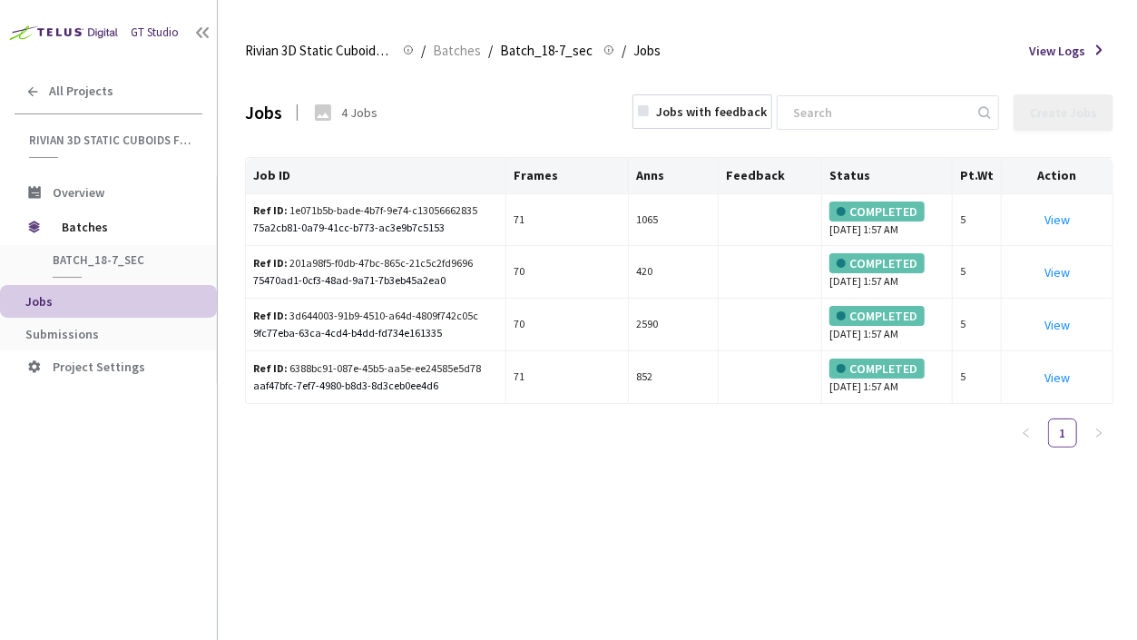
click at [558, 495] on div "Jobs 4 Jobs Jobs with feedback Create Jobs Job ID Frames Anns Feedback Status P…" at bounding box center [679, 356] width 868 height 567
click at [632, 522] on div "Jobs 4 Jobs Jobs with feedback Create Jobs Job ID Frames Anns Feedback Status P…" at bounding box center [679, 356] width 868 height 567
click at [563, 500] on div "Jobs 4 Jobs Jobs with feedback Create Jobs Job ID Frames Anns Feedback Status P…" at bounding box center [679, 356] width 868 height 567
click at [121, 227] on span "Batches" at bounding box center [124, 227] width 124 height 36
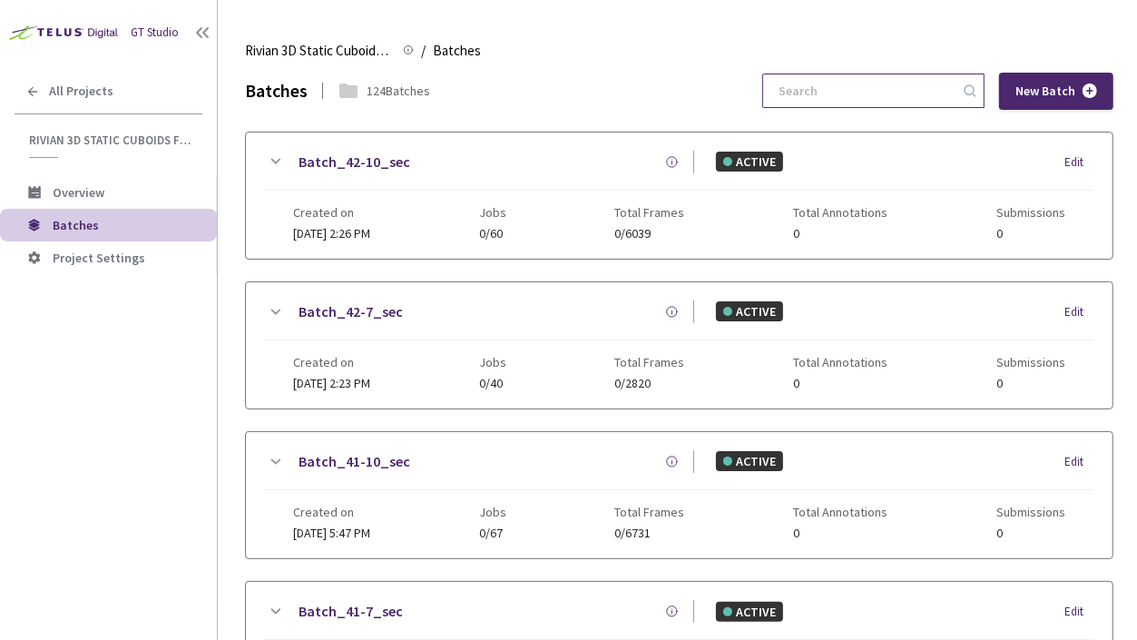
click at [864, 105] on input at bounding box center [864, 90] width 193 height 33
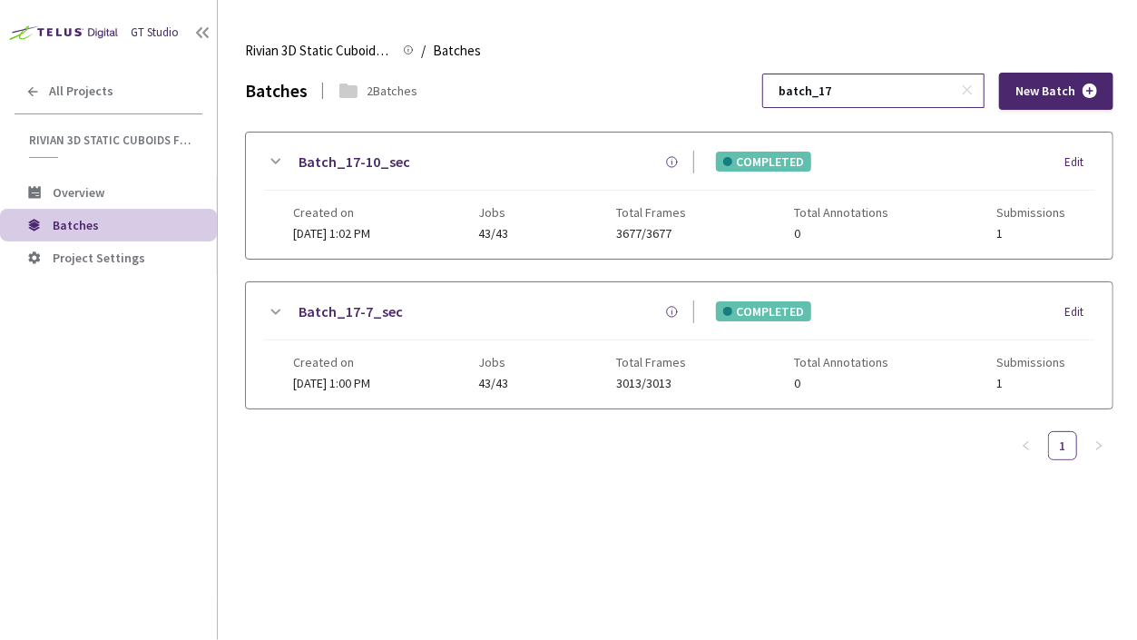
click at [919, 85] on input "batch_17" at bounding box center [864, 90] width 193 height 33
type input "batch_18"
click at [339, 164] on link "Batch_18-10_sec" at bounding box center [355, 162] width 112 height 23
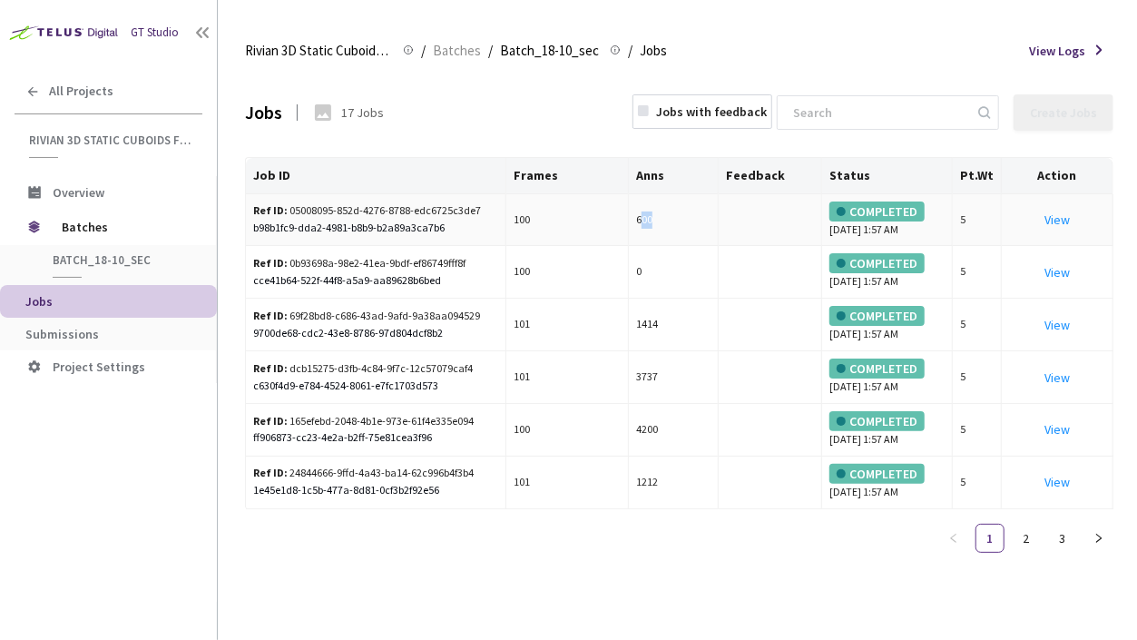
drag, startPoint x: 641, startPoint y: 218, endPoint x: 670, endPoint y: 219, distance: 28.1
click at [670, 219] on td "600" at bounding box center [674, 220] width 90 height 53
drag, startPoint x: 636, startPoint y: 322, endPoint x: 651, endPoint y: 381, distance: 60.7
click at [671, 333] on td "1414" at bounding box center [674, 325] width 90 height 53
drag, startPoint x: 635, startPoint y: 377, endPoint x: 668, endPoint y: 383, distance: 33.3
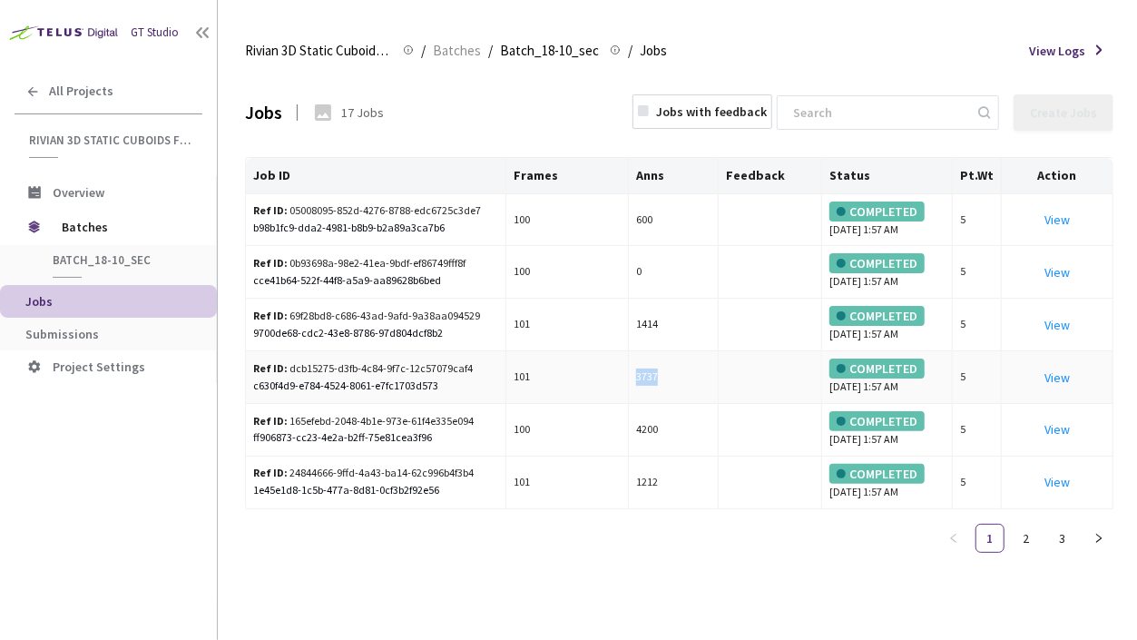
click at [669, 384] on td "3737" at bounding box center [674, 377] width 90 height 53
drag, startPoint x: 636, startPoint y: 424, endPoint x: 686, endPoint y: 435, distance: 51.1
click at [692, 429] on td "4200" at bounding box center [674, 430] width 90 height 53
click at [1054, 535] on link "3" at bounding box center [1062, 537] width 27 height 27
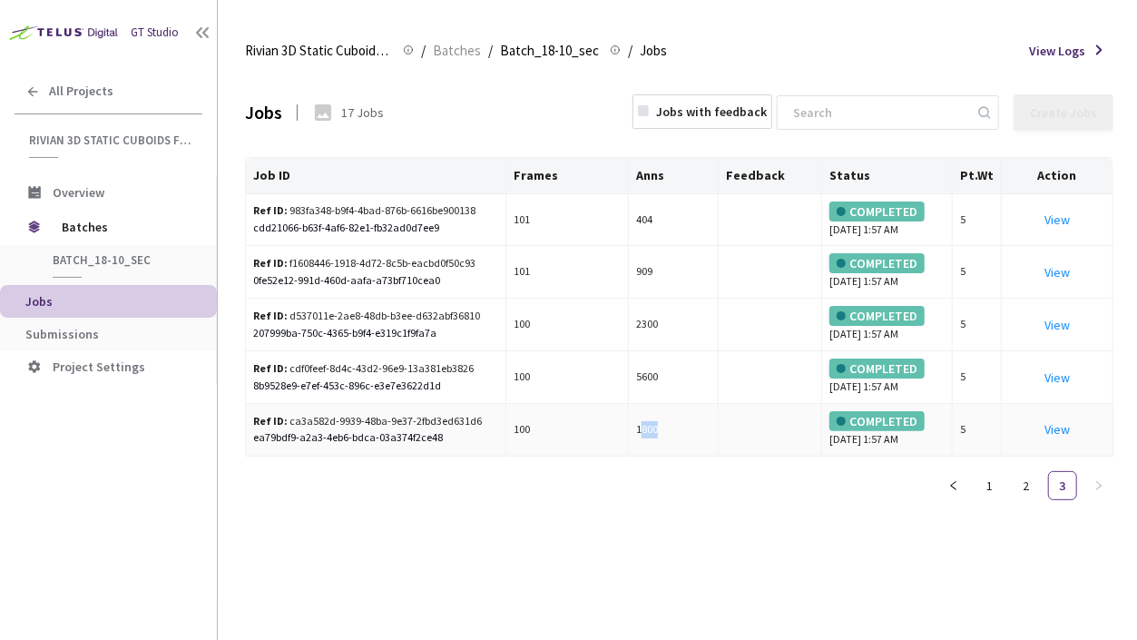
drag, startPoint x: 639, startPoint y: 425, endPoint x: 704, endPoint y: 422, distance: 65.4
click at [693, 425] on td "1800" at bounding box center [674, 430] width 90 height 53
click at [1033, 487] on link "2" at bounding box center [1026, 485] width 27 height 27
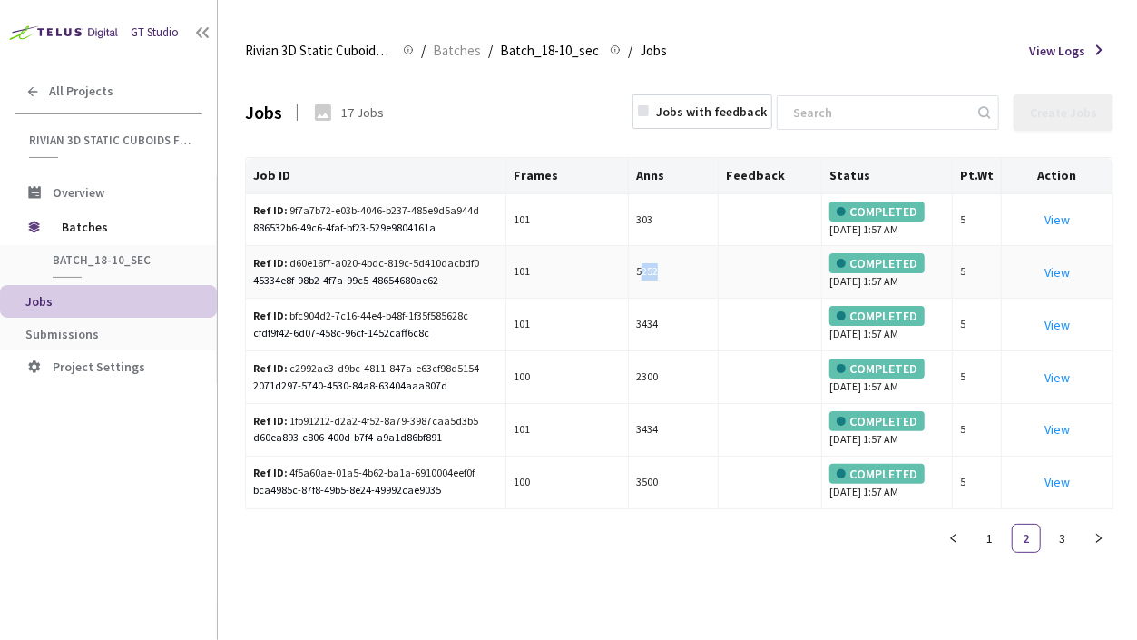
drag, startPoint x: 662, startPoint y: 270, endPoint x: 693, endPoint y: 269, distance: 30.9
click at [693, 270] on td "5252" at bounding box center [674, 272] width 90 height 53
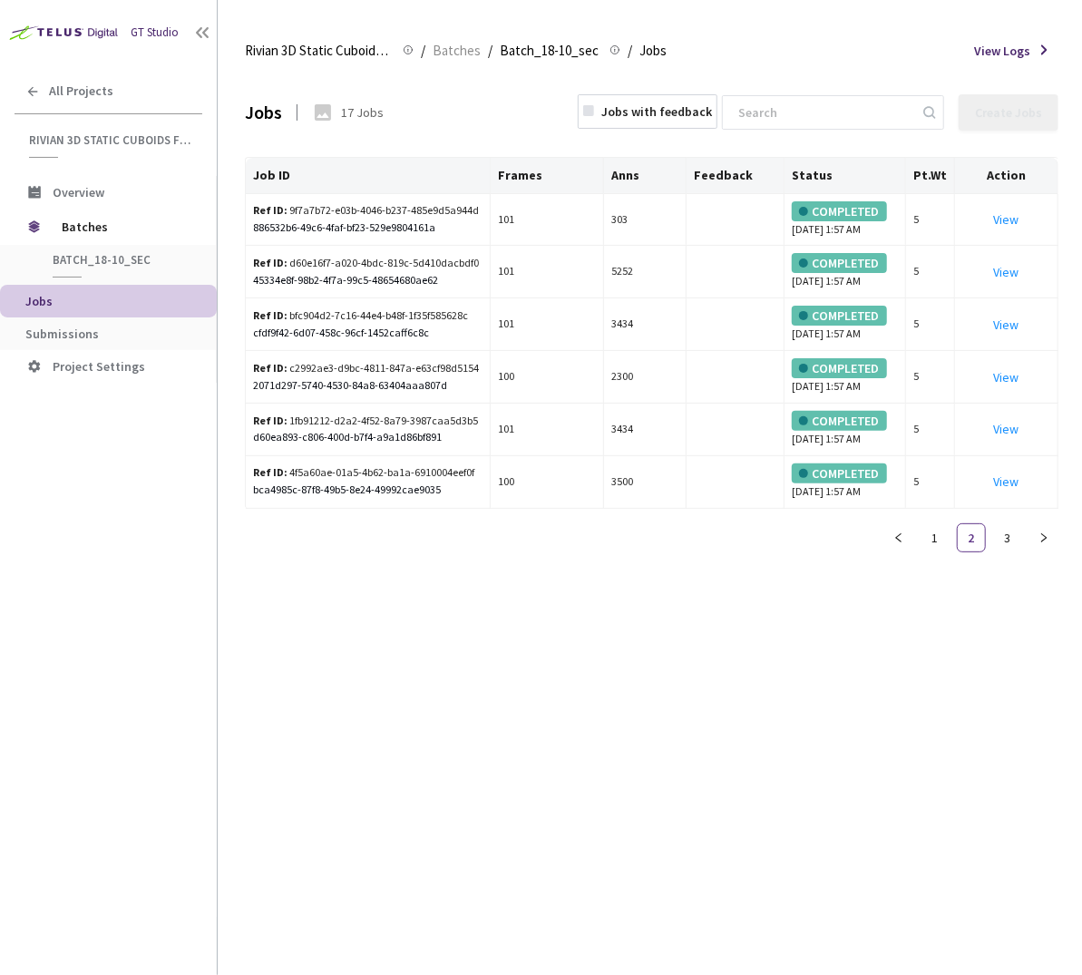
click at [643, 639] on div "Jobs 17 Jobs Jobs with feedback Create Jobs Job ID Frames Anns Feedback Status …" at bounding box center [652, 524] width 814 height 903
click at [594, 105] on icon at bounding box center [588, 110] width 11 height 11
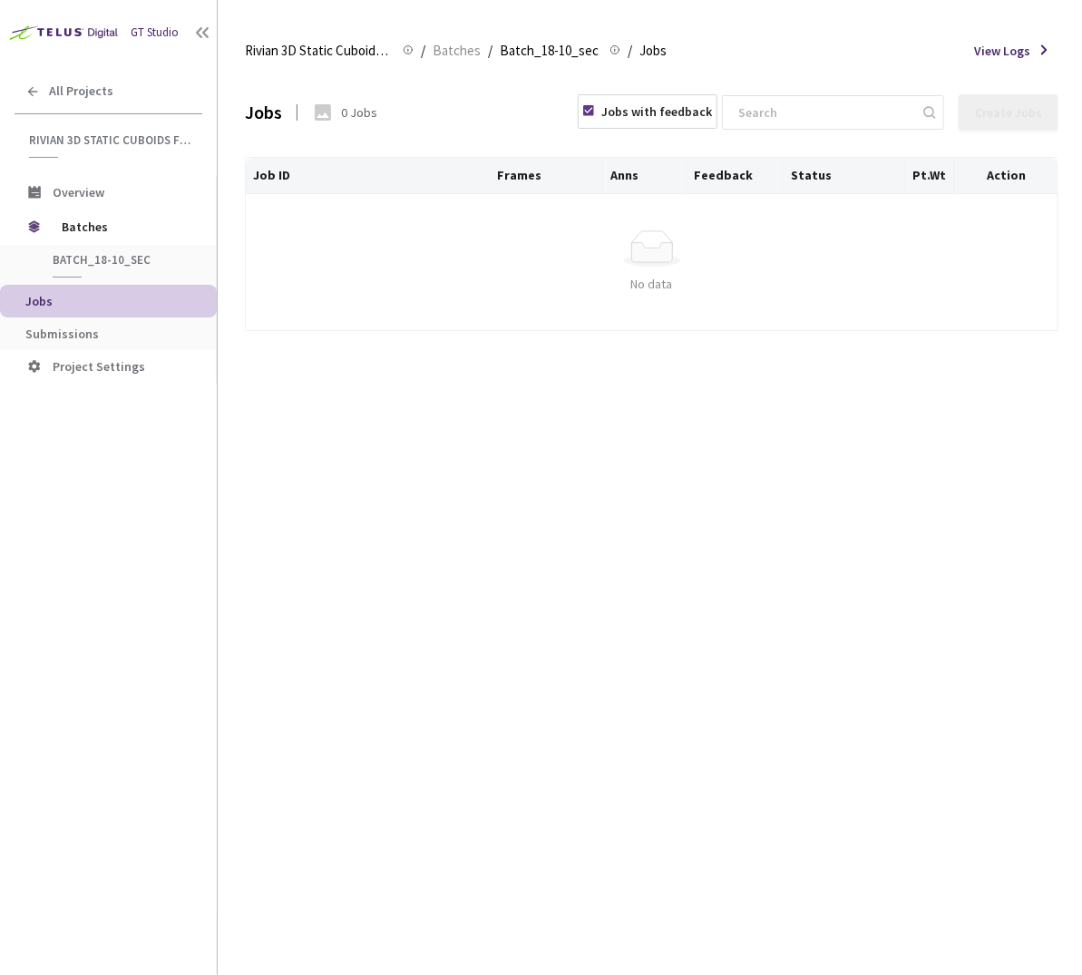
click at [633, 107] on div "Jobs with feedback" at bounding box center [648, 111] width 140 height 34
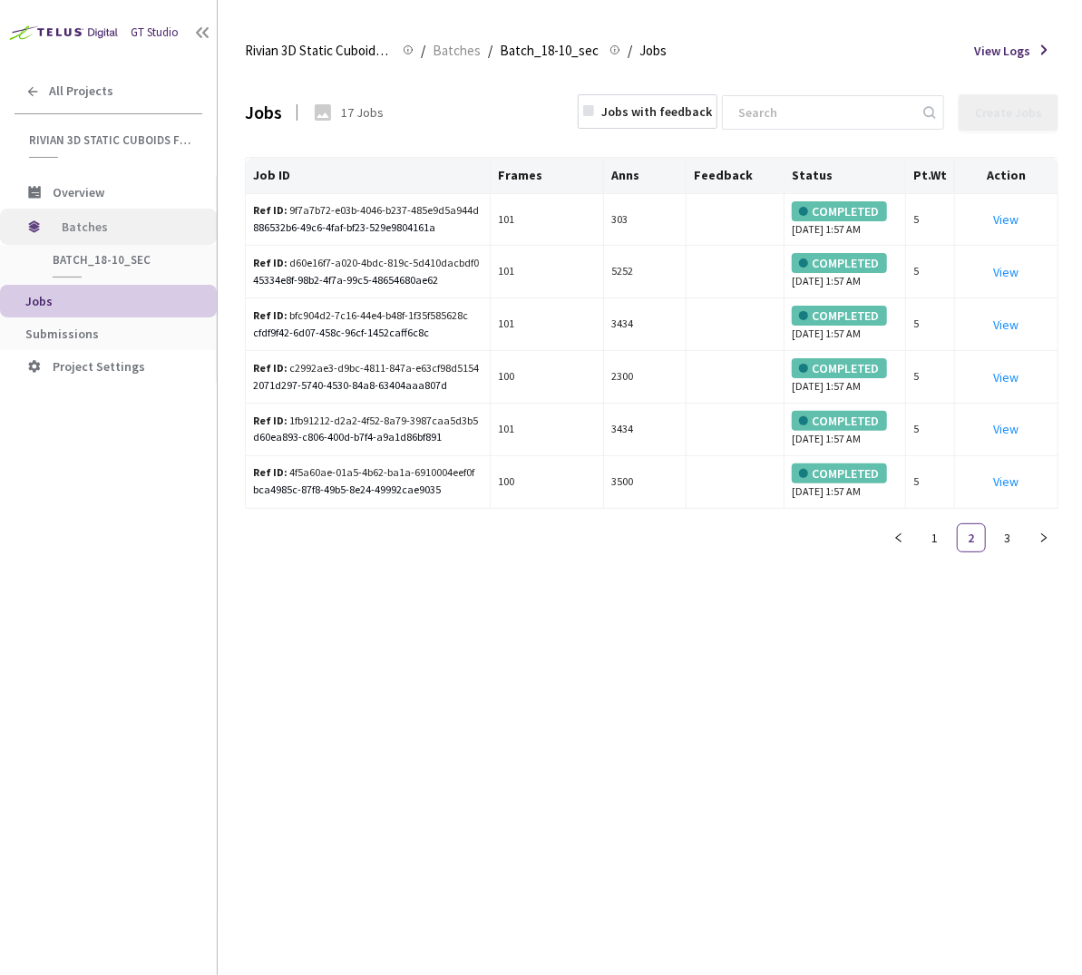
click at [142, 215] on span "Batches" at bounding box center [124, 227] width 124 height 36
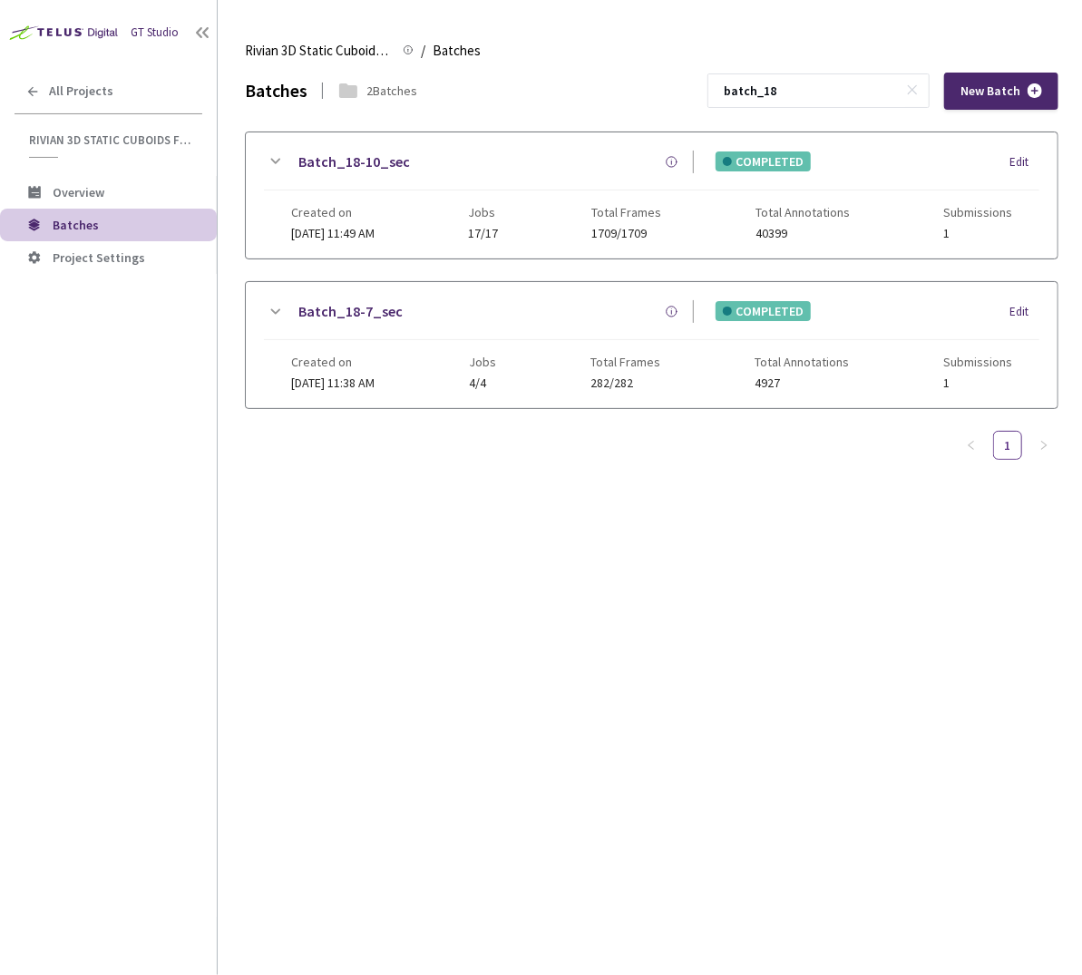
click at [73, 221] on span "Batches" at bounding box center [76, 225] width 46 height 16
click at [915, 89] on rect at bounding box center [913, 90] width 10 height 10
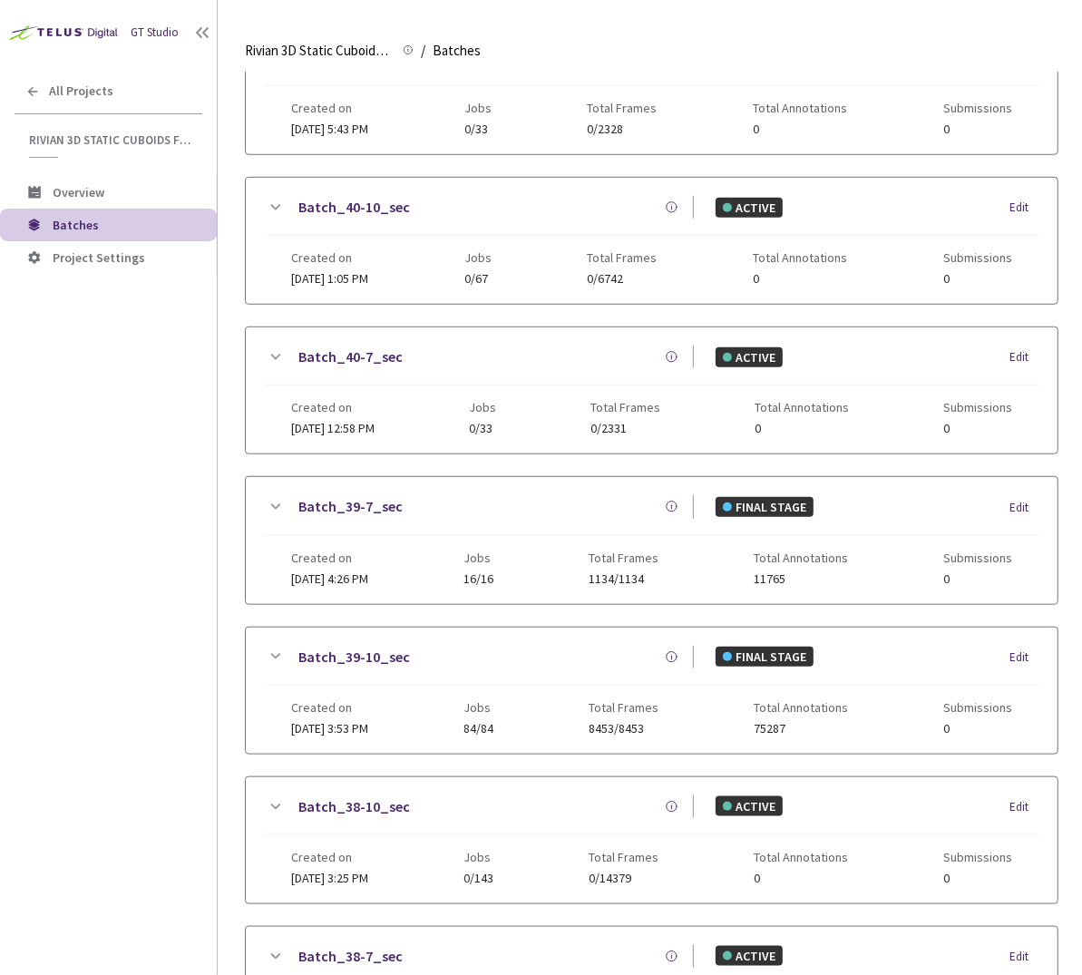
scroll to position [1025, 0]
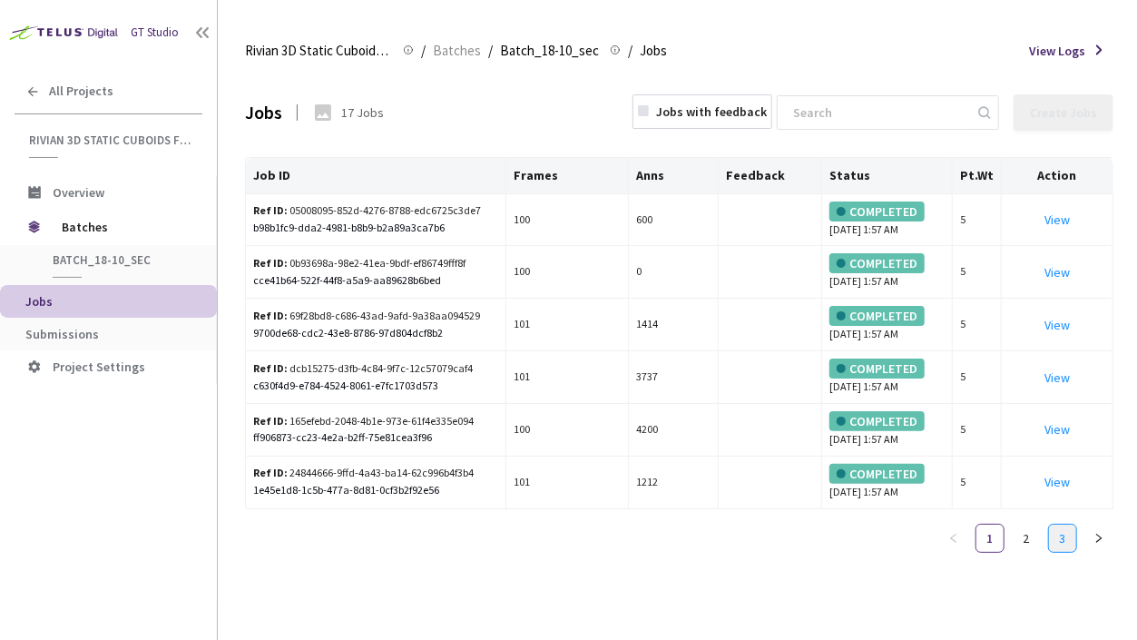
click at [1070, 530] on link "3" at bounding box center [1062, 537] width 27 height 27
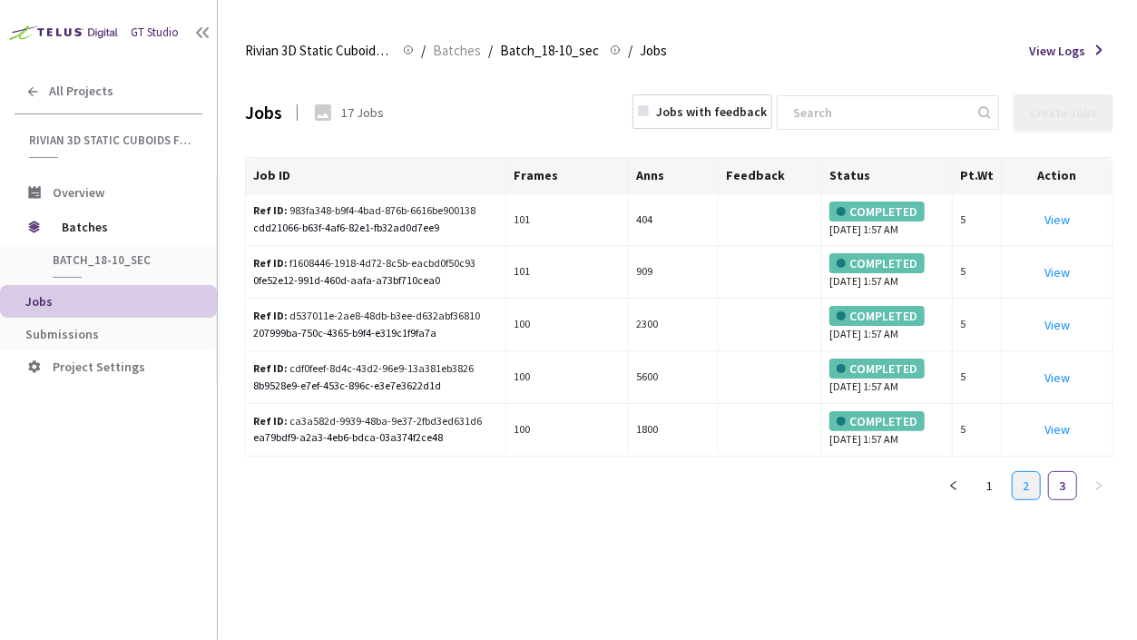
click at [1020, 483] on link "2" at bounding box center [1026, 485] width 27 height 27
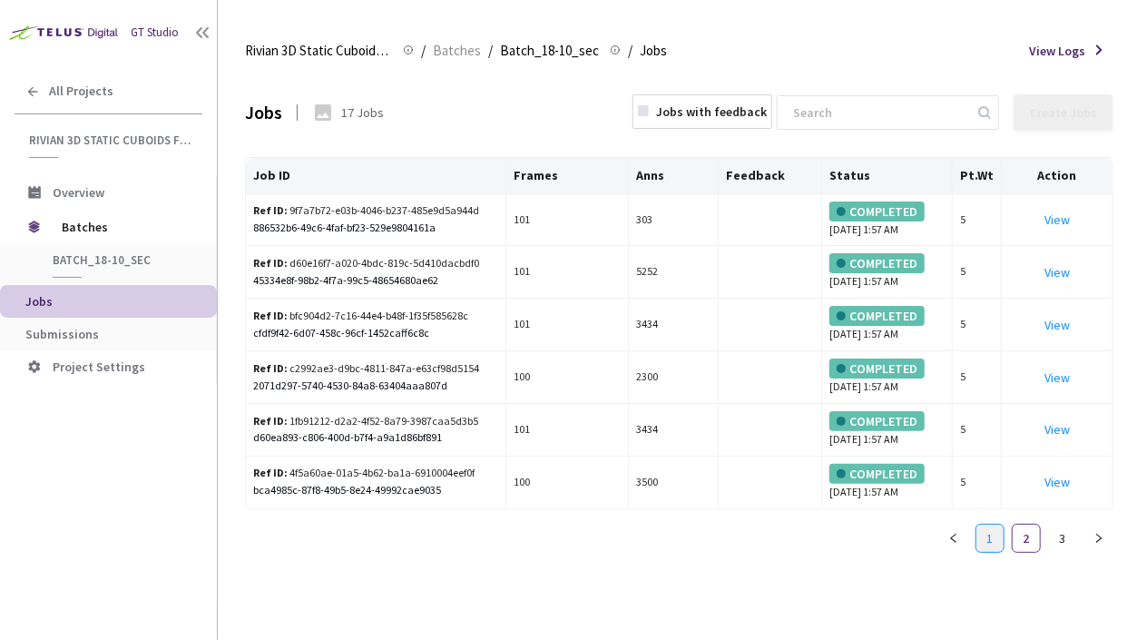
click at [1005, 533] on ul "1 2 3" at bounding box center [1026, 538] width 174 height 29
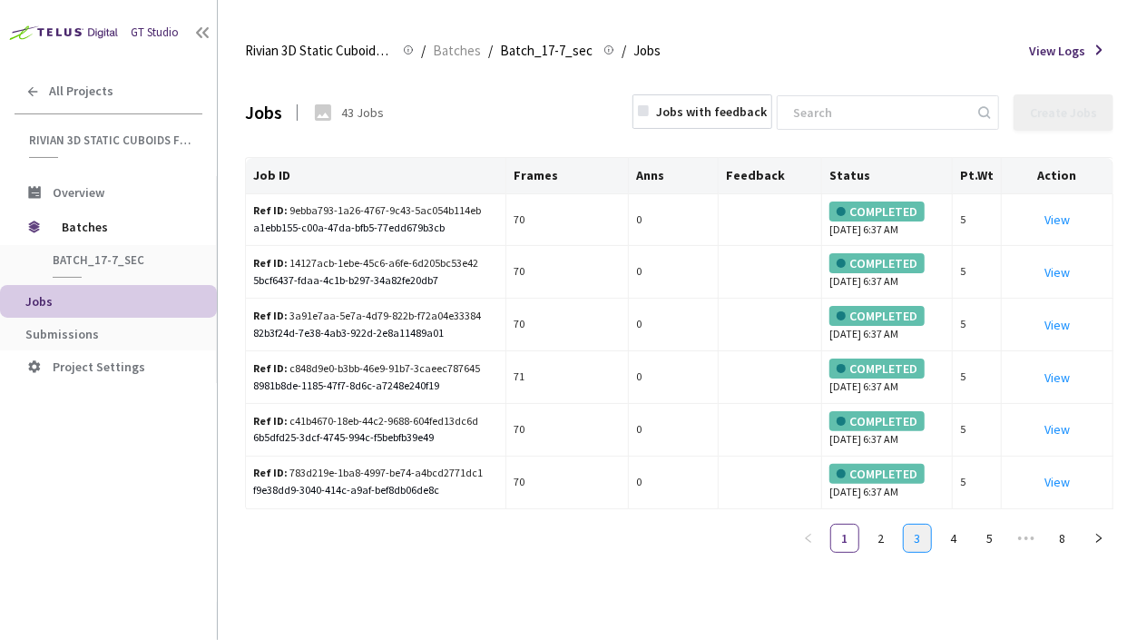
click at [926, 535] on link "3" at bounding box center [917, 537] width 27 height 27
click at [962, 539] on link "4" at bounding box center [953, 537] width 27 height 27
click at [990, 536] on link "6" at bounding box center [989, 537] width 27 height 27
click at [1025, 540] on link "7" at bounding box center [1026, 537] width 27 height 27
click at [1052, 538] on link "8" at bounding box center [1062, 537] width 27 height 27
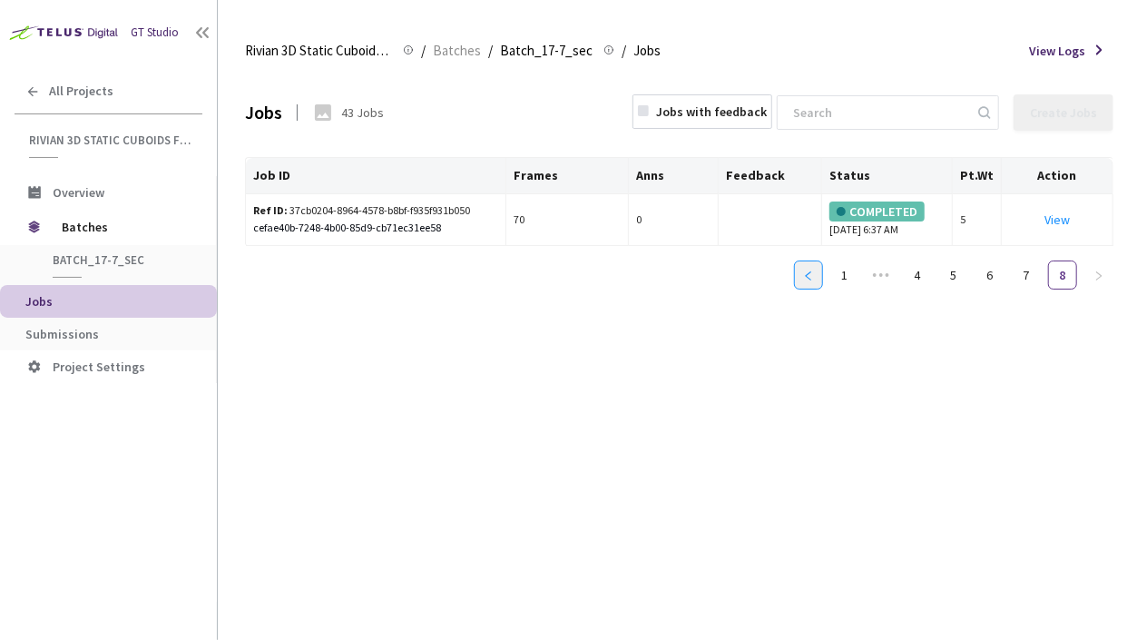
click at [812, 274] on icon "left" at bounding box center [808, 275] width 11 height 11
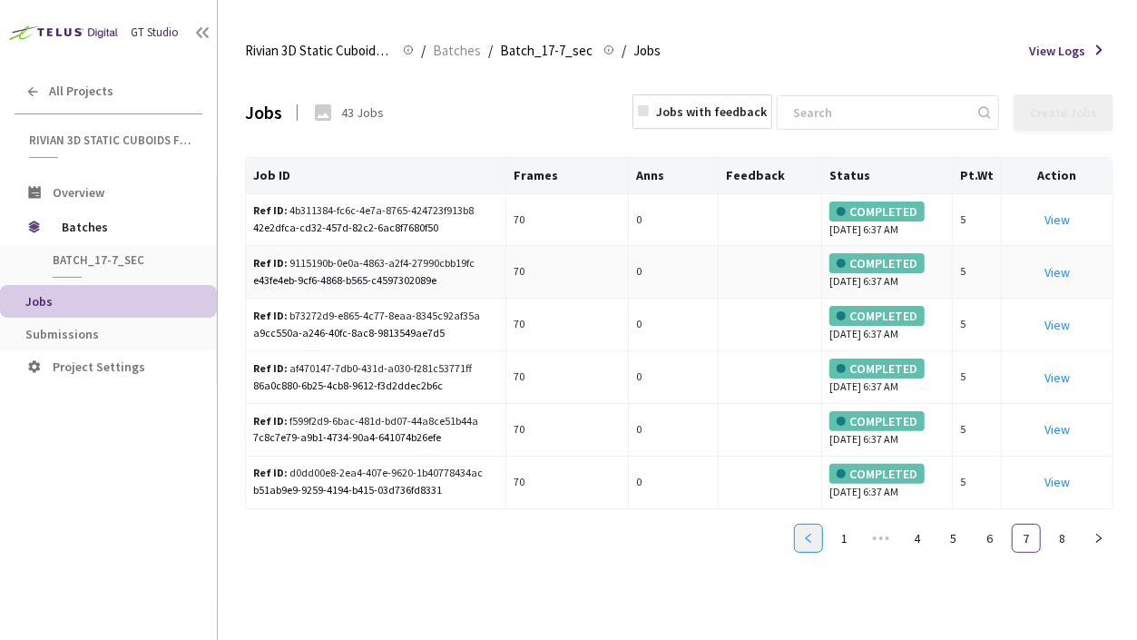
click at [812, 274] on td at bounding box center [771, 272] width 104 height 53
click at [982, 535] on link "6" at bounding box center [989, 537] width 27 height 27
drag, startPoint x: 969, startPoint y: 538, endPoint x: 960, endPoint y: 537, distance: 9.1
click at [968, 538] on ul "1 ••• 4 5 6 7 8" at bounding box center [953, 538] width 319 height 29
click at [960, 537] on link "5" at bounding box center [953, 537] width 27 height 27
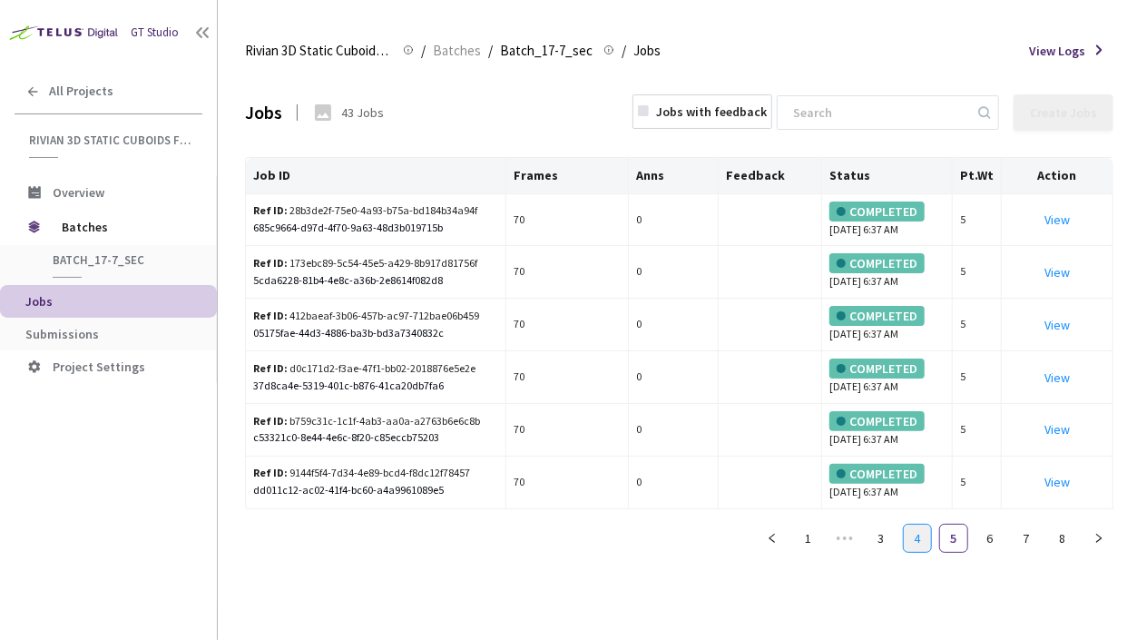
click at [916, 534] on link "4" at bounding box center [917, 537] width 27 height 27
click at [881, 534] on link "3" at bounding box center [880, 537] width 27 height 27
click at [846, 537] on link "1" at bounding box center [844, 537] width 27 height 27
click at [864, 526] on ul "1 2 3 4 5 ••• 8" at bounding box center [953, 538] width 319 height 29
click at [874, 536] on link "2" at bounding box center [880, 537] width 27 height 27
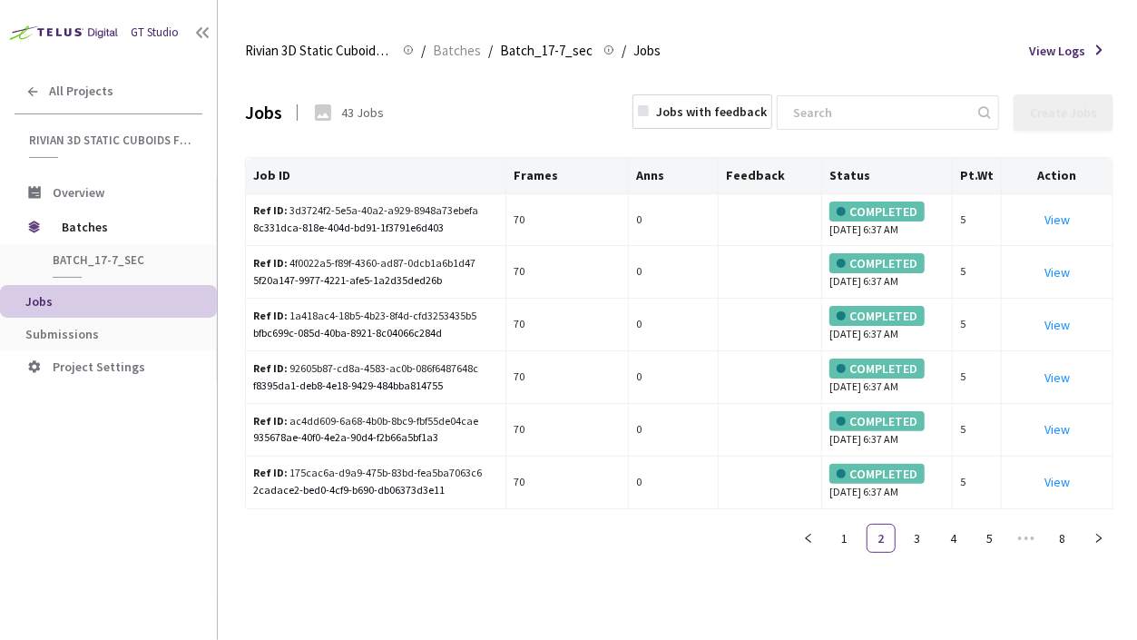
click at [591, 595] on div "Jobs 43 Jobs Jobs with feedback Create Jobs Job ID Frames Anns Feedback Status …" at bounding box center [679, 356] width 868 height 567
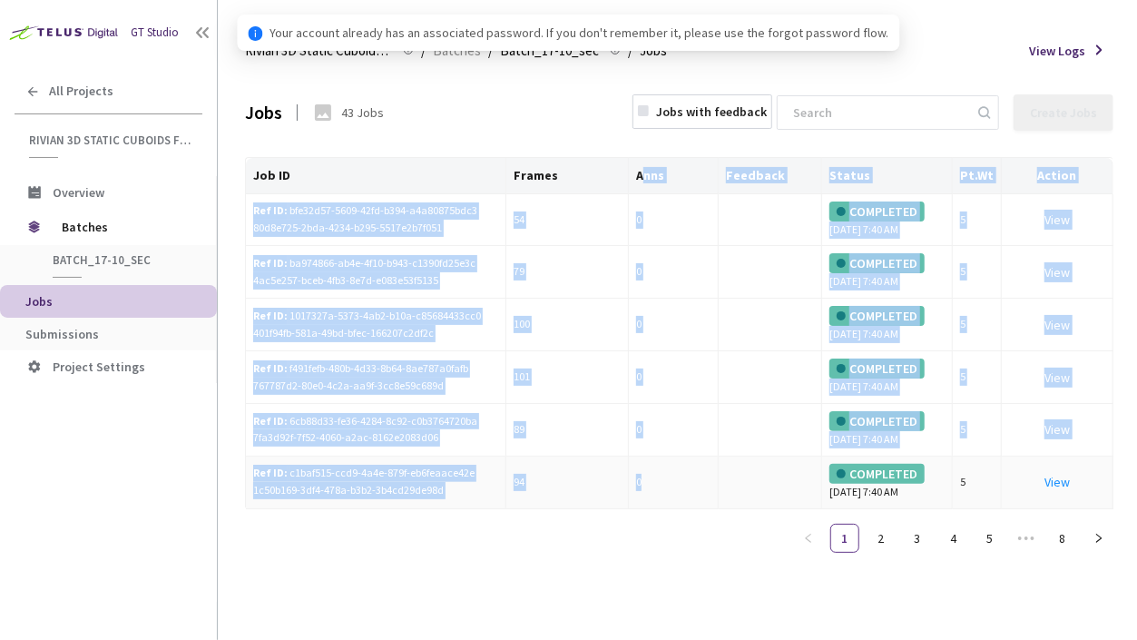
drag, startPoint x: 642, startPoint y: 173, endPoint x: 648, endPoint y: 487, distance: 314.0
click at [641, 485] on table "Job ID Frames Anns Feedback Status Pt.Wt Action Ref ID: bfe32d57-5609-42fd-b394…" at bounding box center [679, 333] width 867 height 351
click at [653, 496] on td "0" at bounding box center [674, 482] width 90 height 53
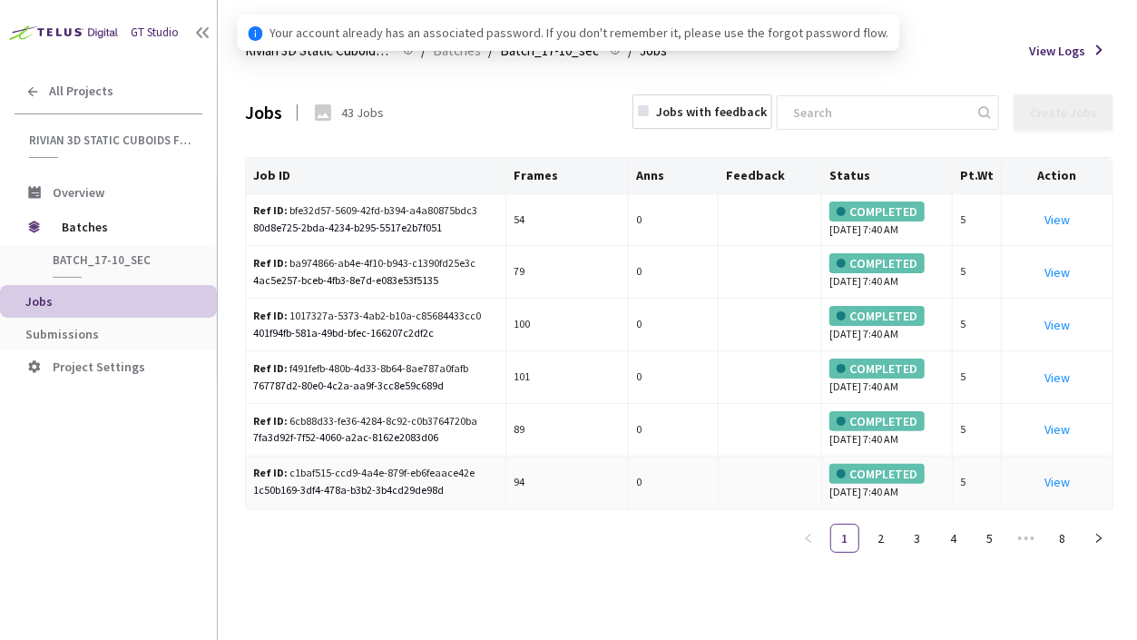
click at [652, 477] on td "0" at bounding box center [674, 482] width 90 height 53
drag, startPoint x: 651, startPoint y: 474, endPoint x: 677, endPoint y: 478, distance: 25.8
click at [677, 478] on td "0" at bounding box center [674, 482] width 90 height 53
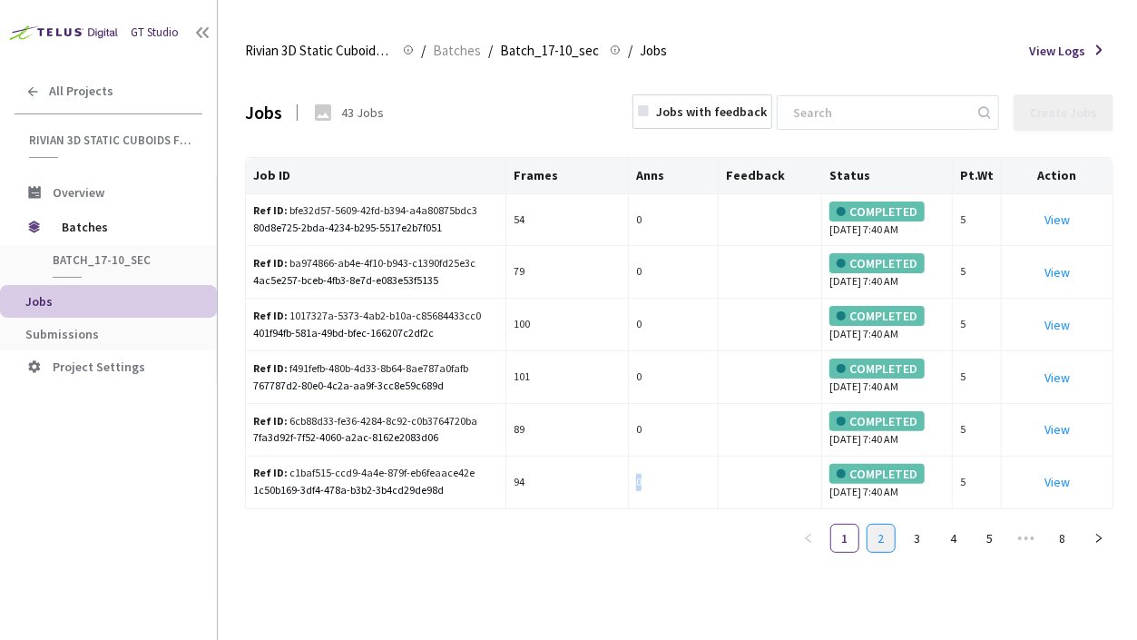
click at [879, 524] on link "2" at bounding box center [880, 537] width 27 height 27
click at [915, 534] on link "3" at bounding box center [917, 537] width 27 height 27
click at [946, 538] on link "4" at bounding box center [953, 537] width 27 height 27
click at [989, 538] on link "6" at bounding box center [989, 537] width 27 height 27
click at [1013, 539] on link "7" at bounding box center [1026, 537] width 27 height 27
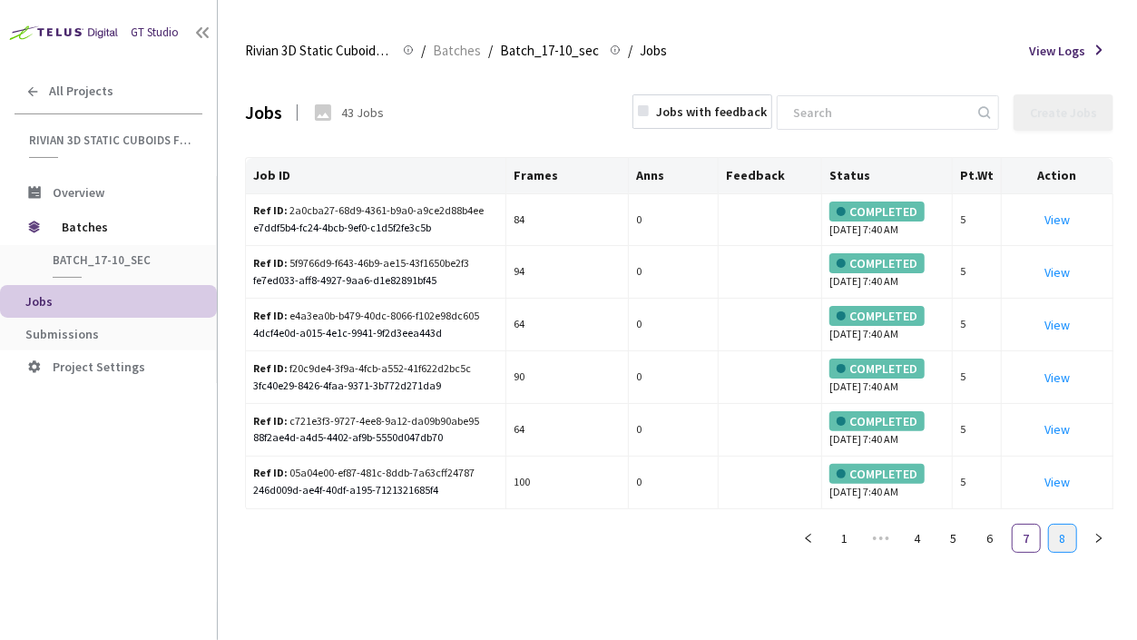
click at [1052, 538] on link "8" at bounding box center [1062, 537] width 27 height 27
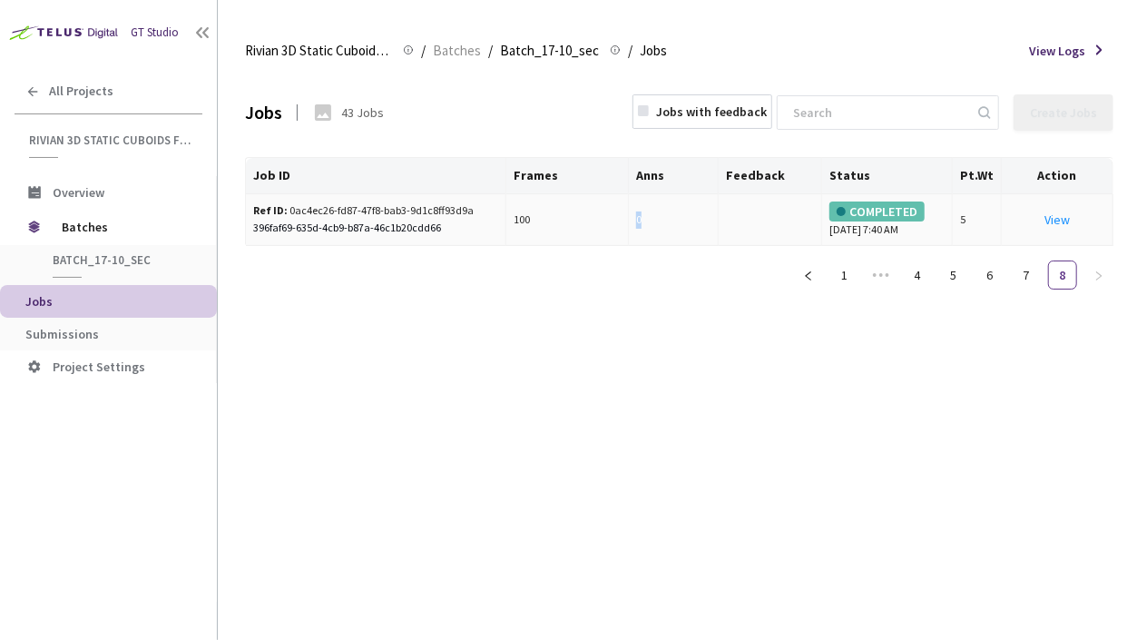
drag, startPoint x: 659, startPoint y: 229, endPoint x: 629, endPoint y: 206, distance: 37.6
click at [631, 210] on td "0" at bounding box center [674, 220] width 90 height 53
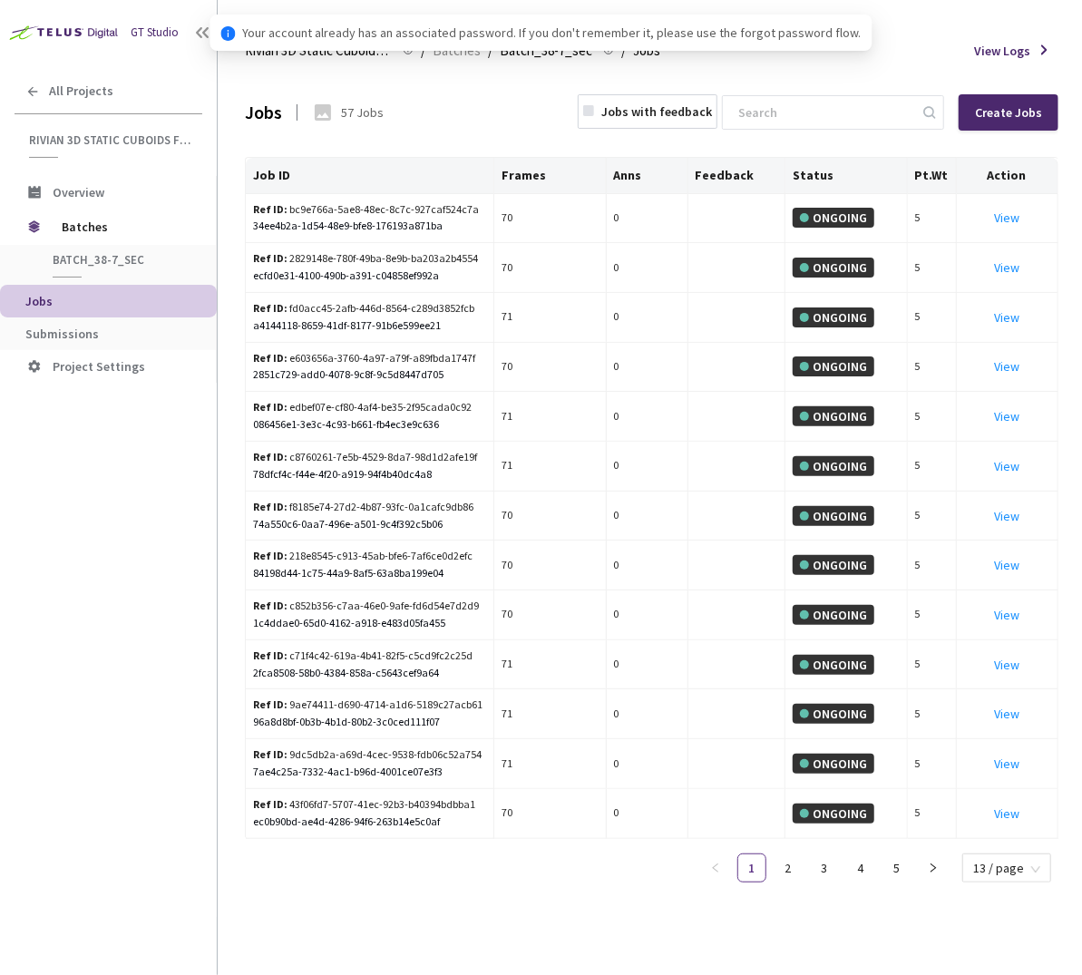
click at [115, 330] on span "Submissions" at bounding box center [113, 334] width 177 height 15
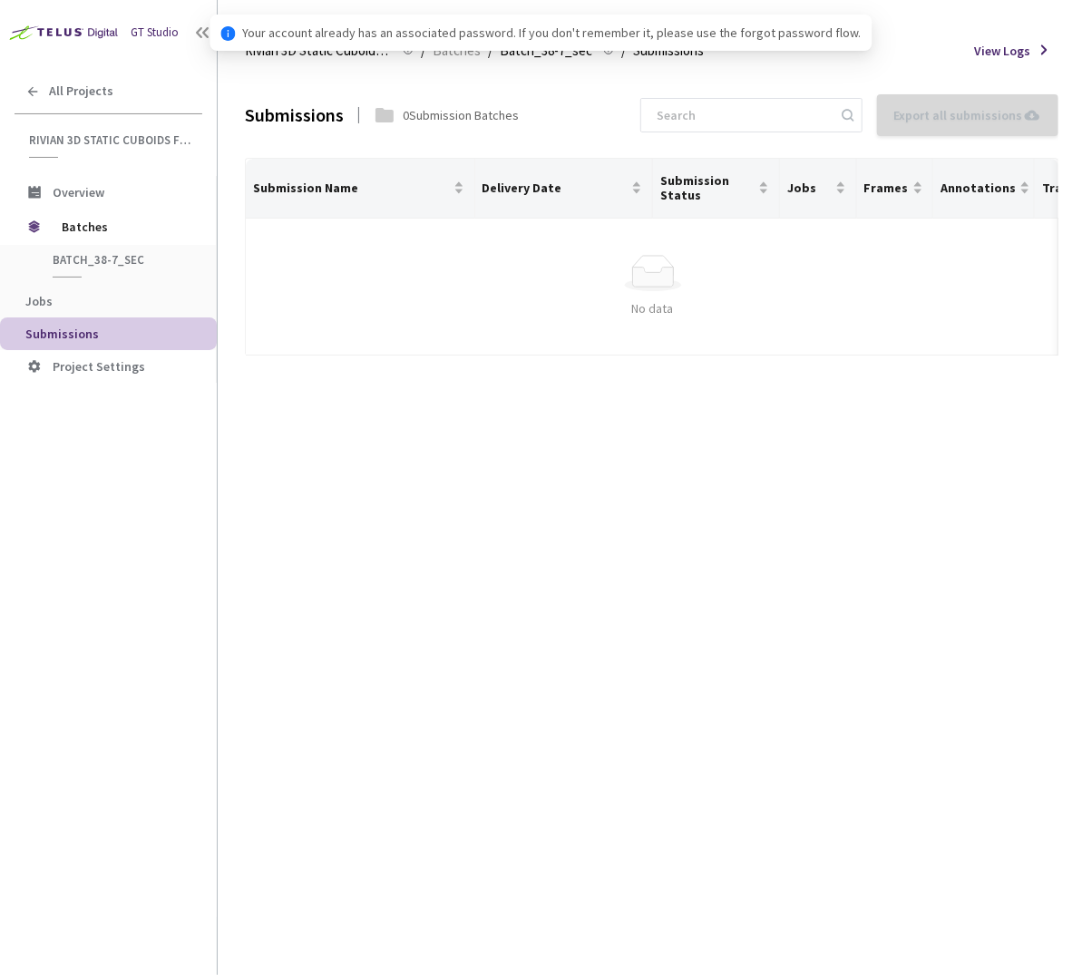
click at [691, 459] on div "Submissions 0 Submission Batches Export all submissions No Submissions to Expor…" at bounding box center [652, 524] width 814 height 903
